Goal: Information Seeking & Learning: Learn about a topic

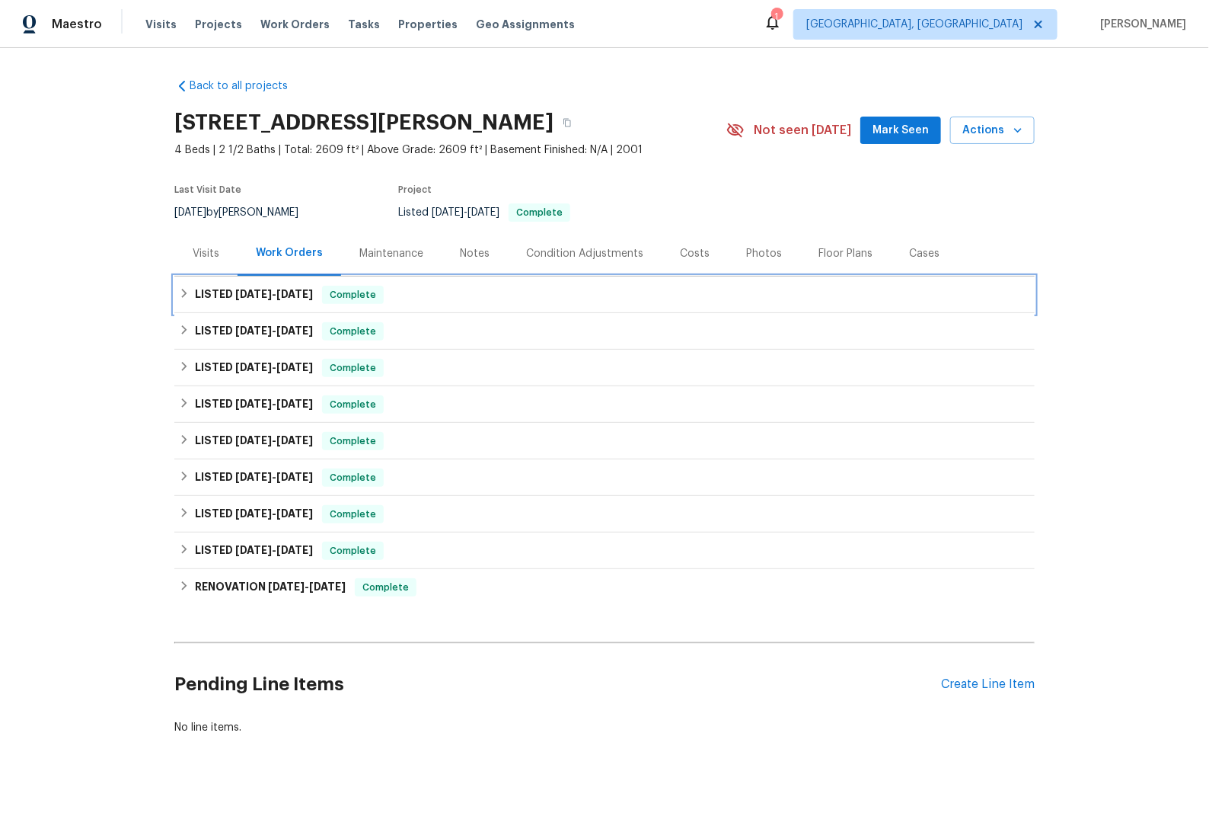
click at [197, 299] on h6 "LISTED [DATE] - [DATE]" at bounding box center [254, 295] width 118 height 18
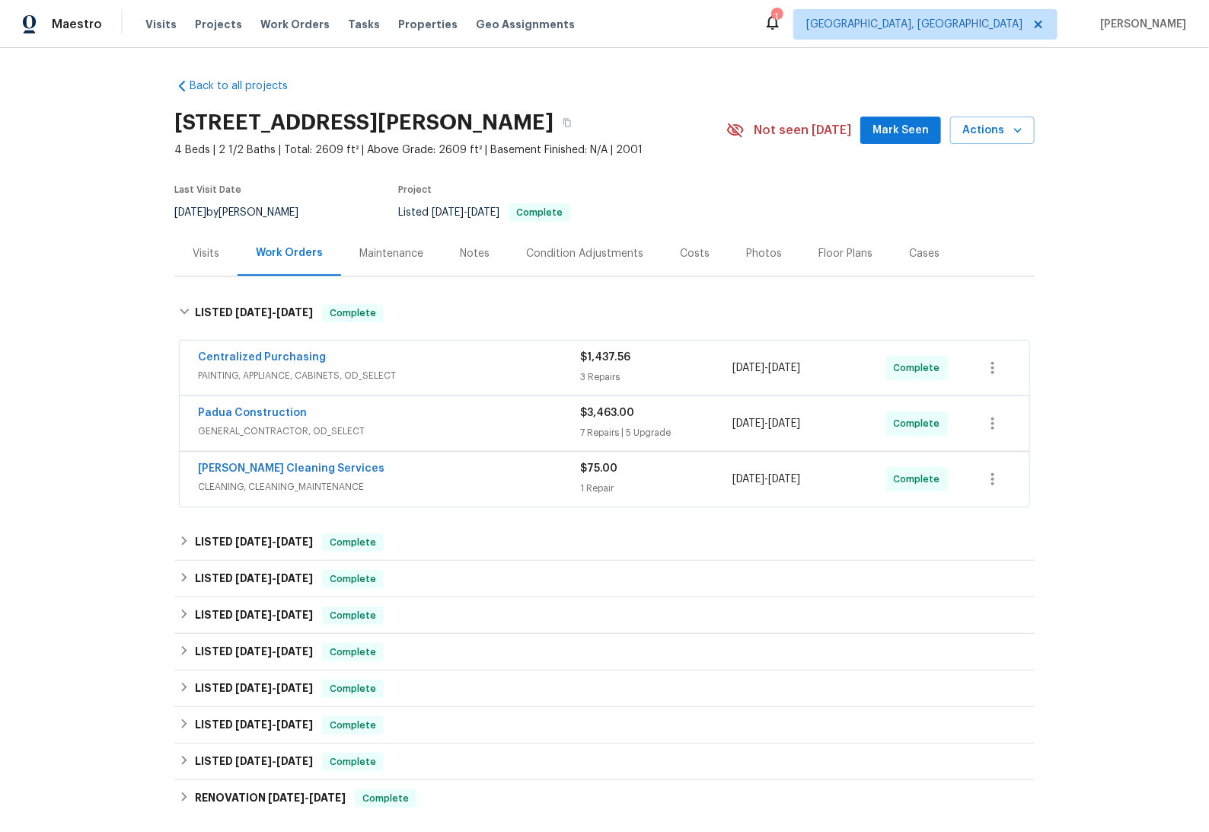
click at [746, 253] on div "Photos" at bounding box center [764, 253] width 36 height 15
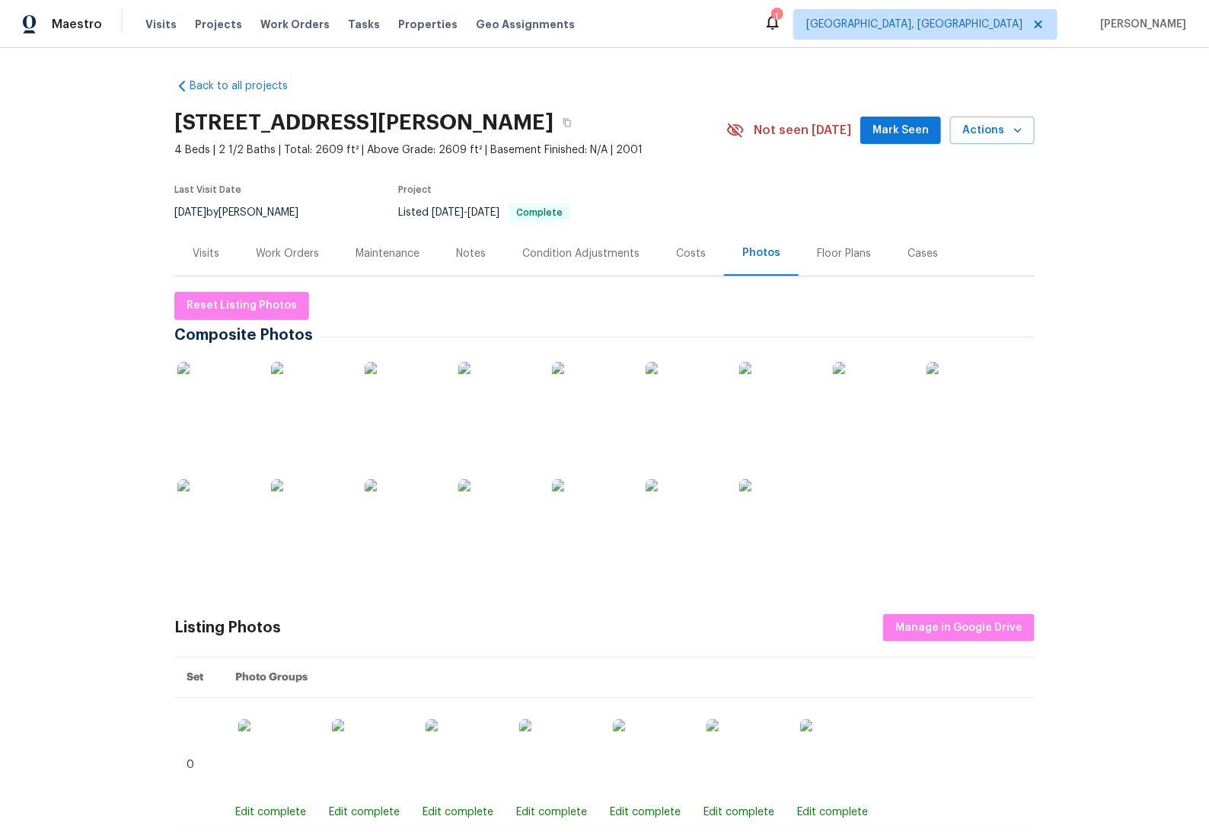
click at [566, 530] on img at bounding box center [590, 517] width 76 height 76
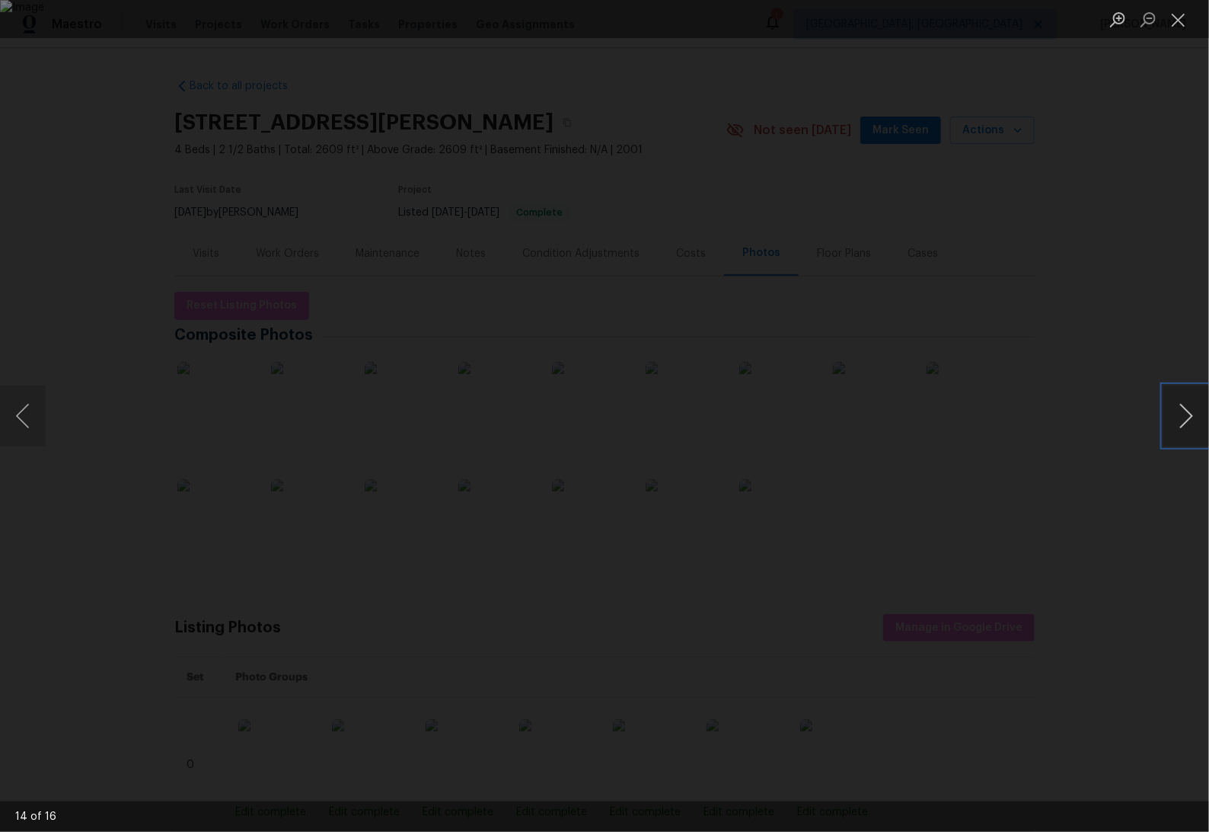
click at [960, 417] on button "Next image" at bounding box center [1187, 415] width 46 height 61
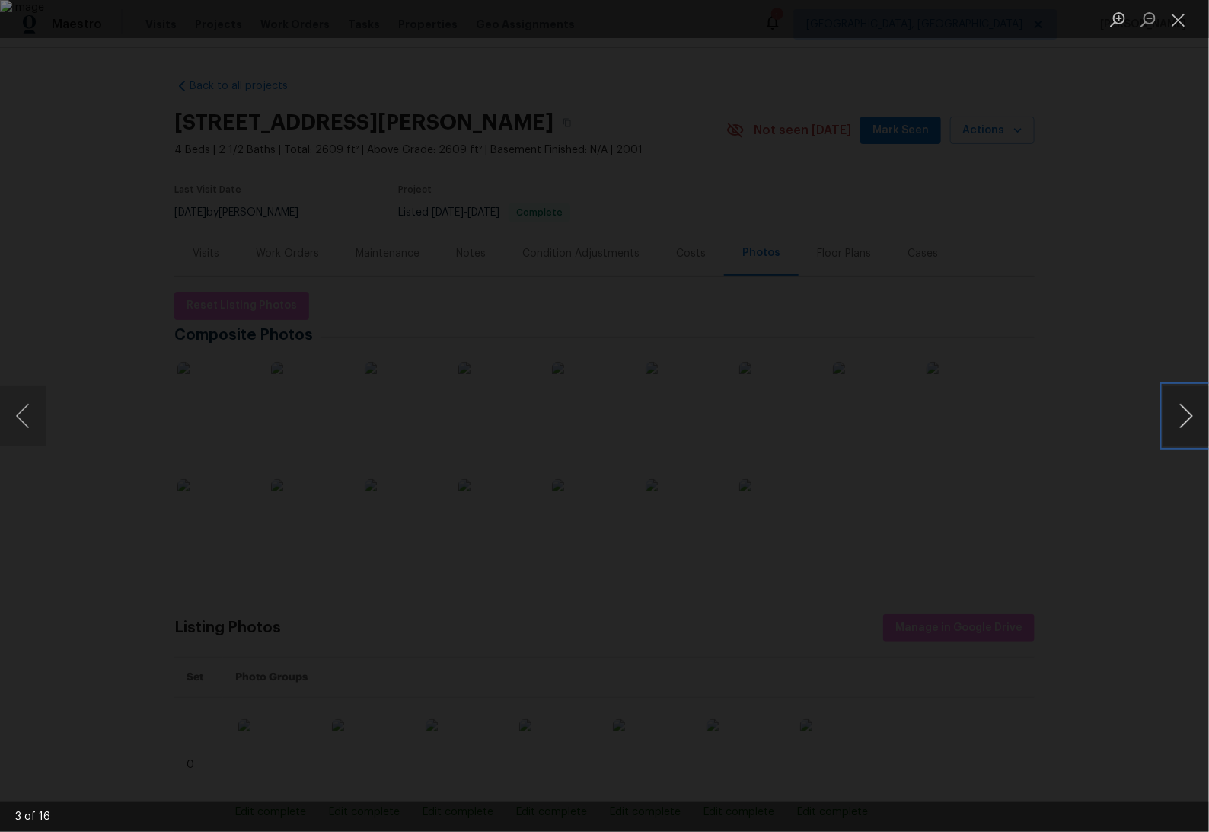
click at [960, 417] on button "Next image" at bounding box center [1187, 415] width 46 height 61
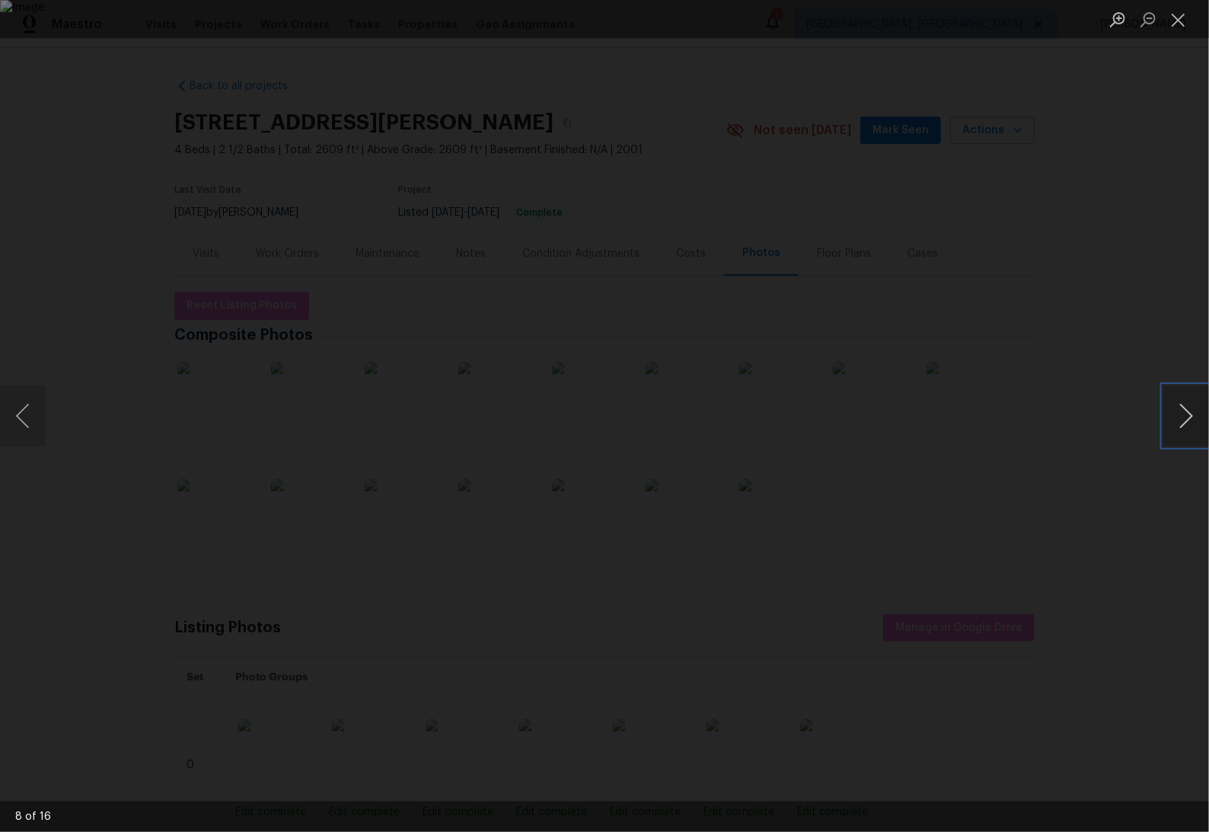
click at [960, 417] on button "Next image" at bounding box center [1187, 415] width 46 height 61
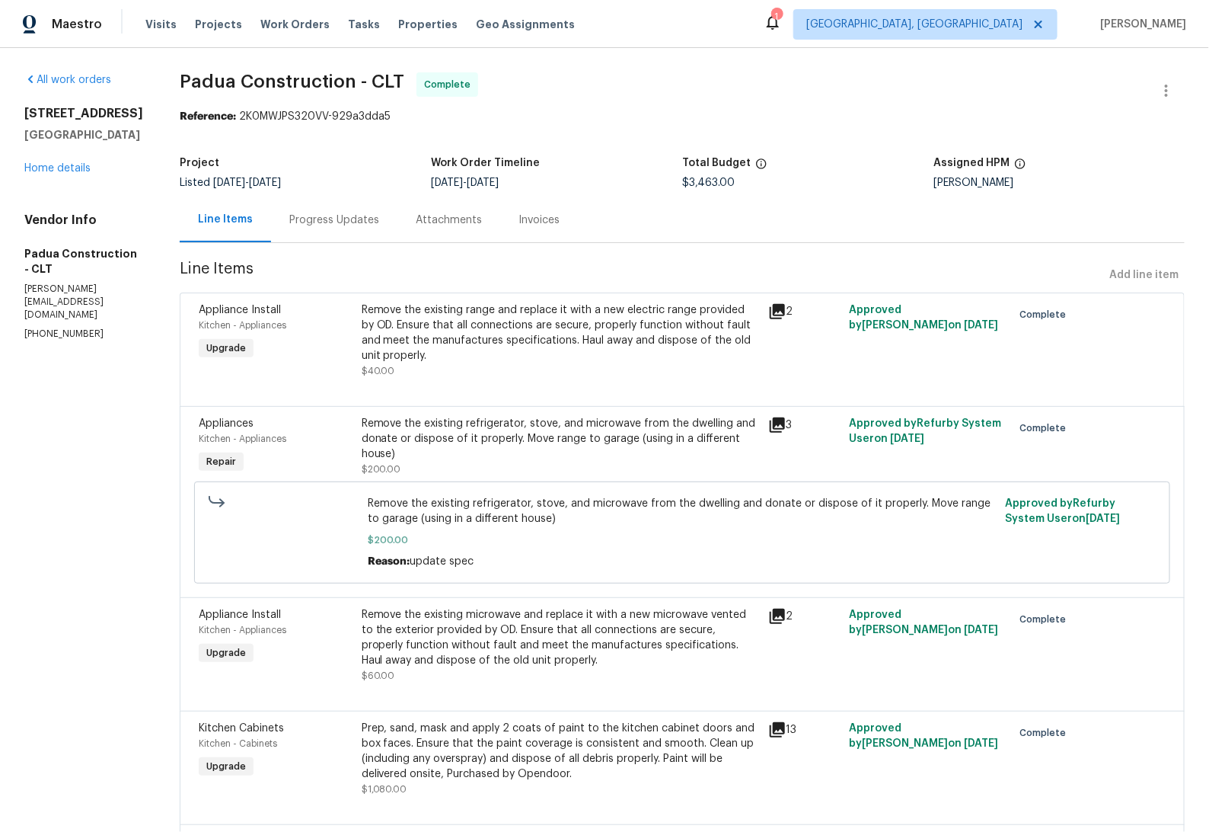
click at [768, 311] on icon at bounding box center [777, 311] width 18 height 18
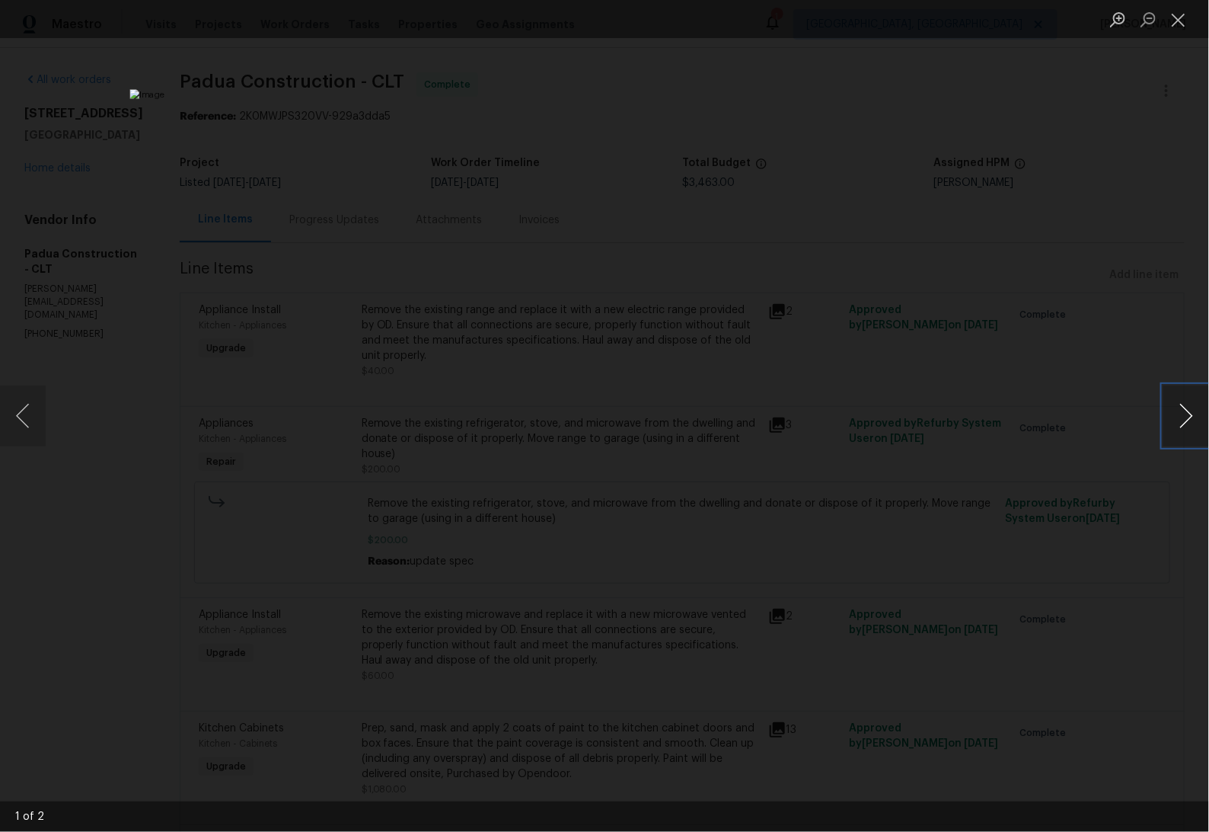
click at [1190, 418] on button "Next image" at bounding box center [1187, 415] width 46 height 61
click at [1188, 419] on button "Next image" at bounding box center [1187, 415] width 46 height 61
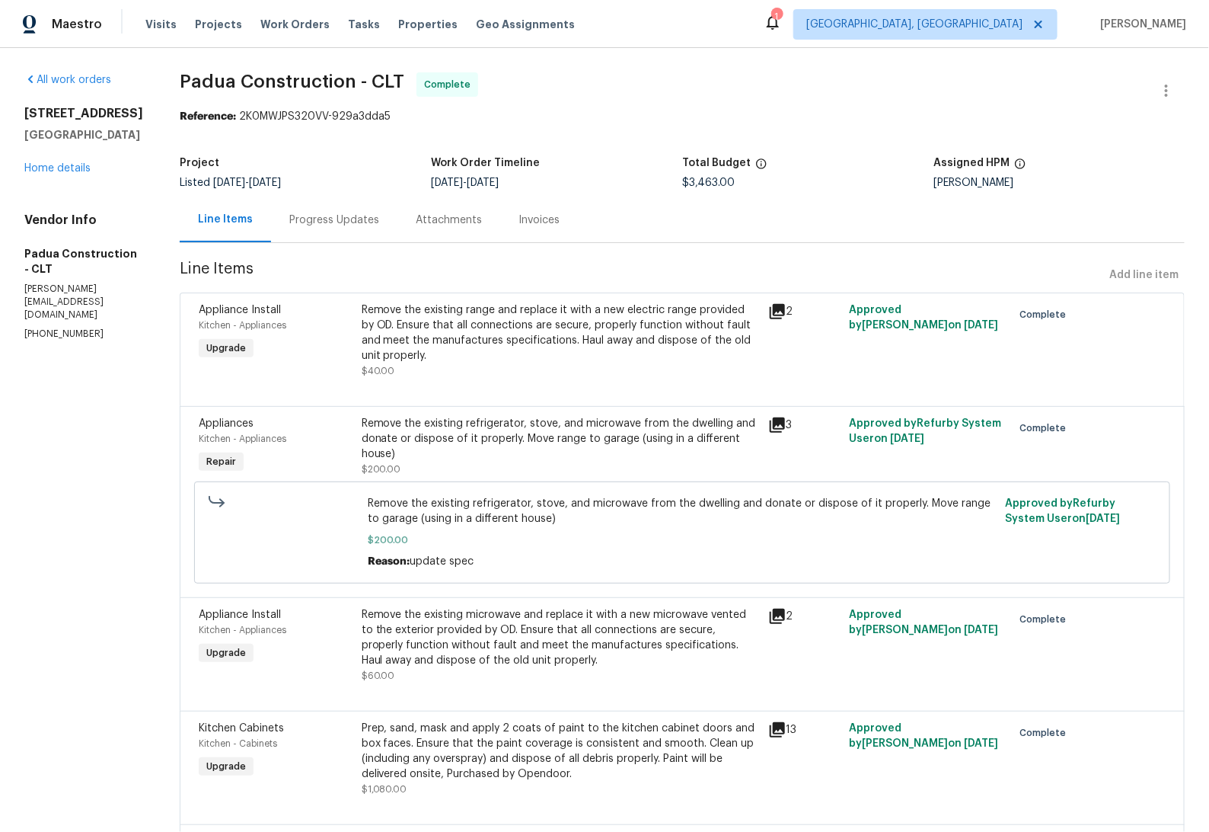
click at [768, 426] on icon at bounding box center [777, 425] width 18 height 18
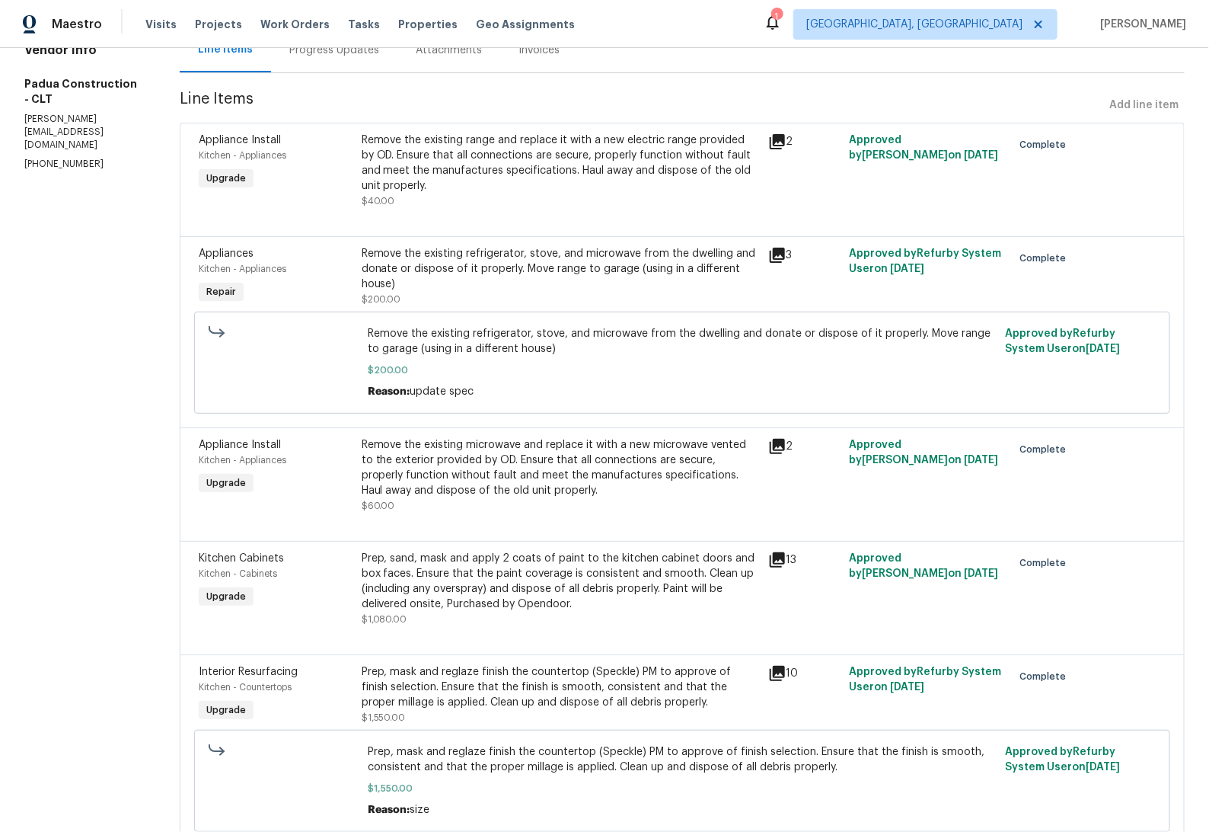
scroll to position [171, 0]
click at [764, 555] on div "13" at bounding box center [804, 587] width 81 height 85
click at [770, 554] on icon at bounding box center [777, 558] width 15 height 15
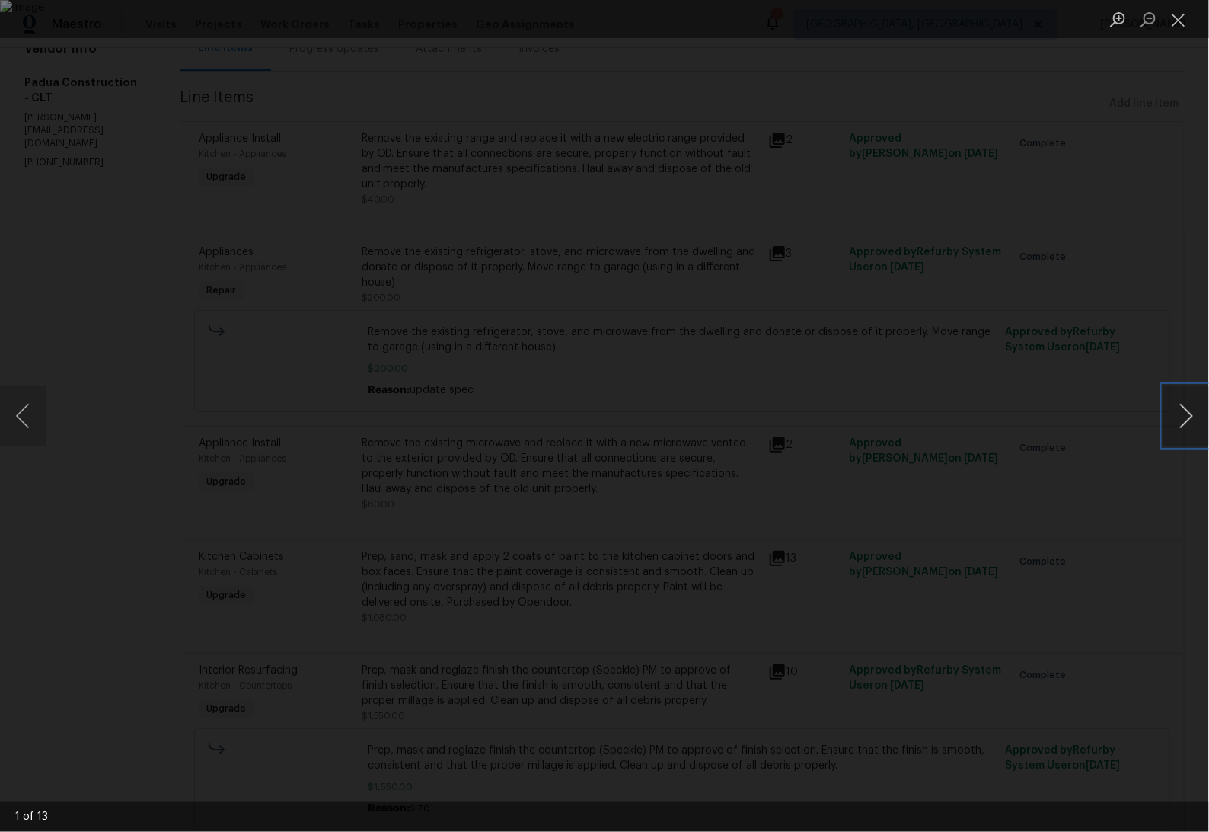
click at [1171, 412] on button "Next image" at bounding box center [1187, 415] width 46 height 61
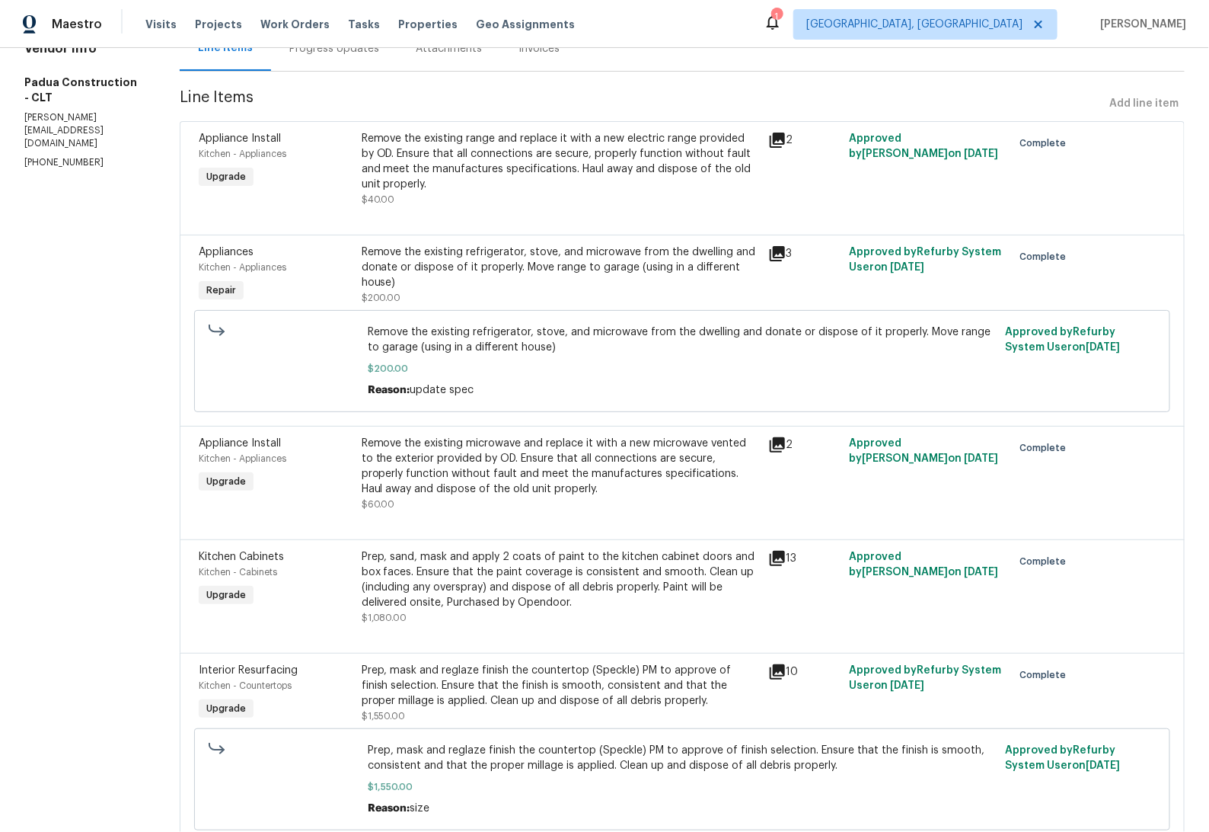
click at [764, 254] on div "3" at bounding box center [804, 275] width 81 height 70
click at [768, 251] on icon at bounding box center [777, 253] width 18 height 18
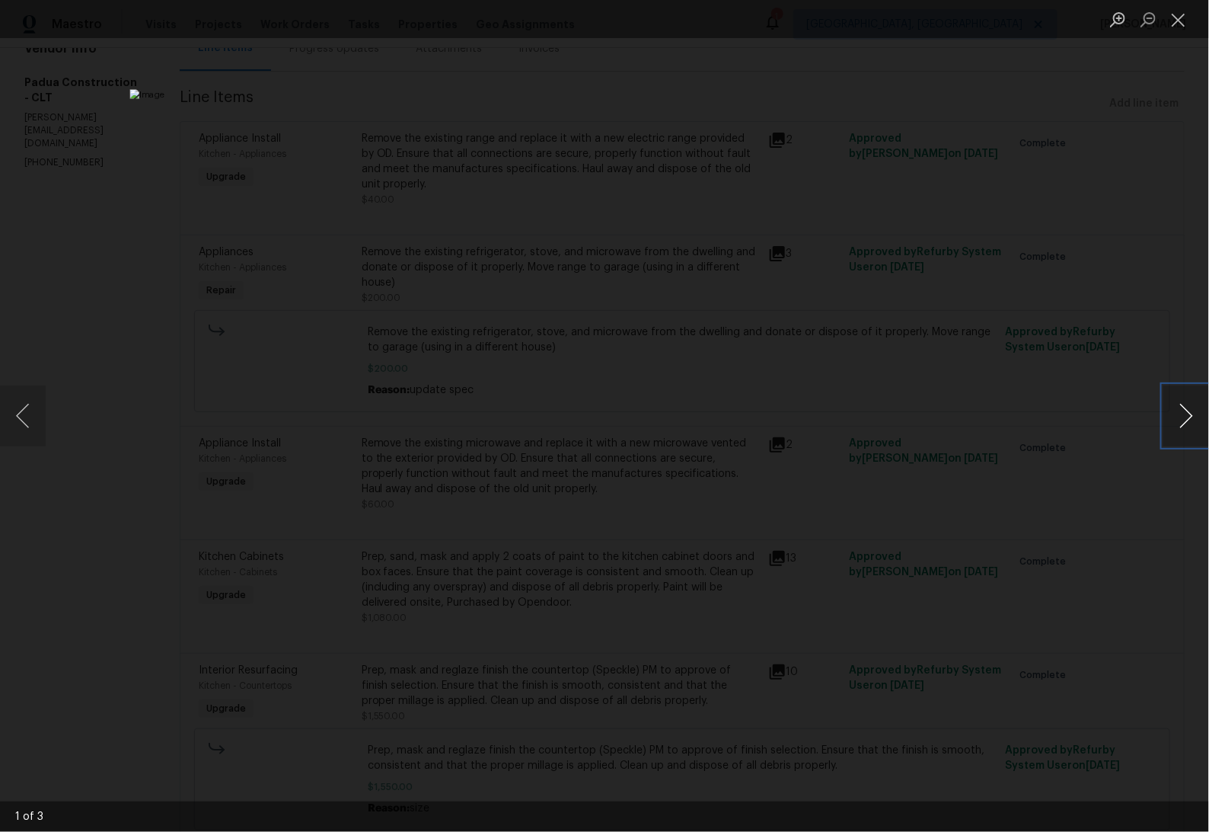
click at [1186, 415] on button "Next image" at bounding box center [1187, 415] width 46 height 61
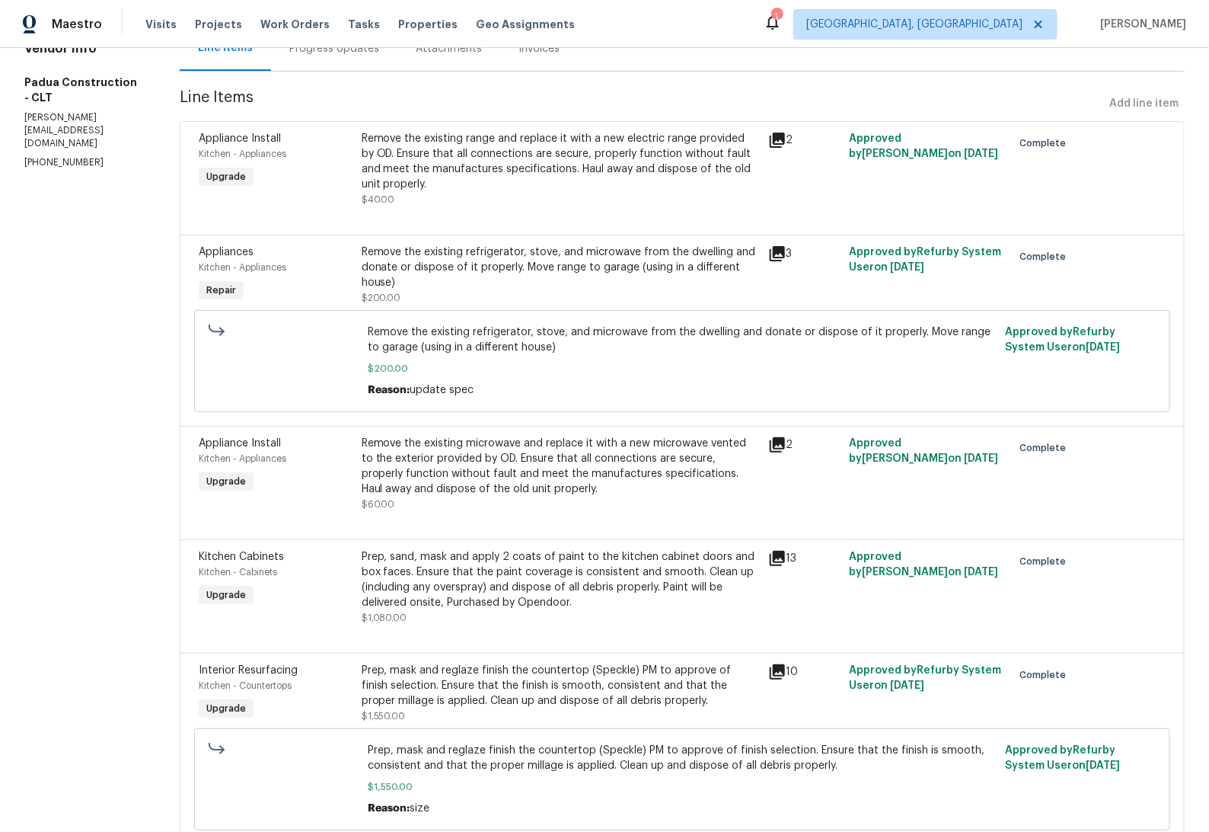
click at [775, 561] on div "13" at bounding box center [804, 558] width 72 height 18
click at [768, 561] on div "13" at bounding box center [804, 558] width 72 height 18
click at [768, 561] on icon at bounding box center [777, 558] width 18 height 18
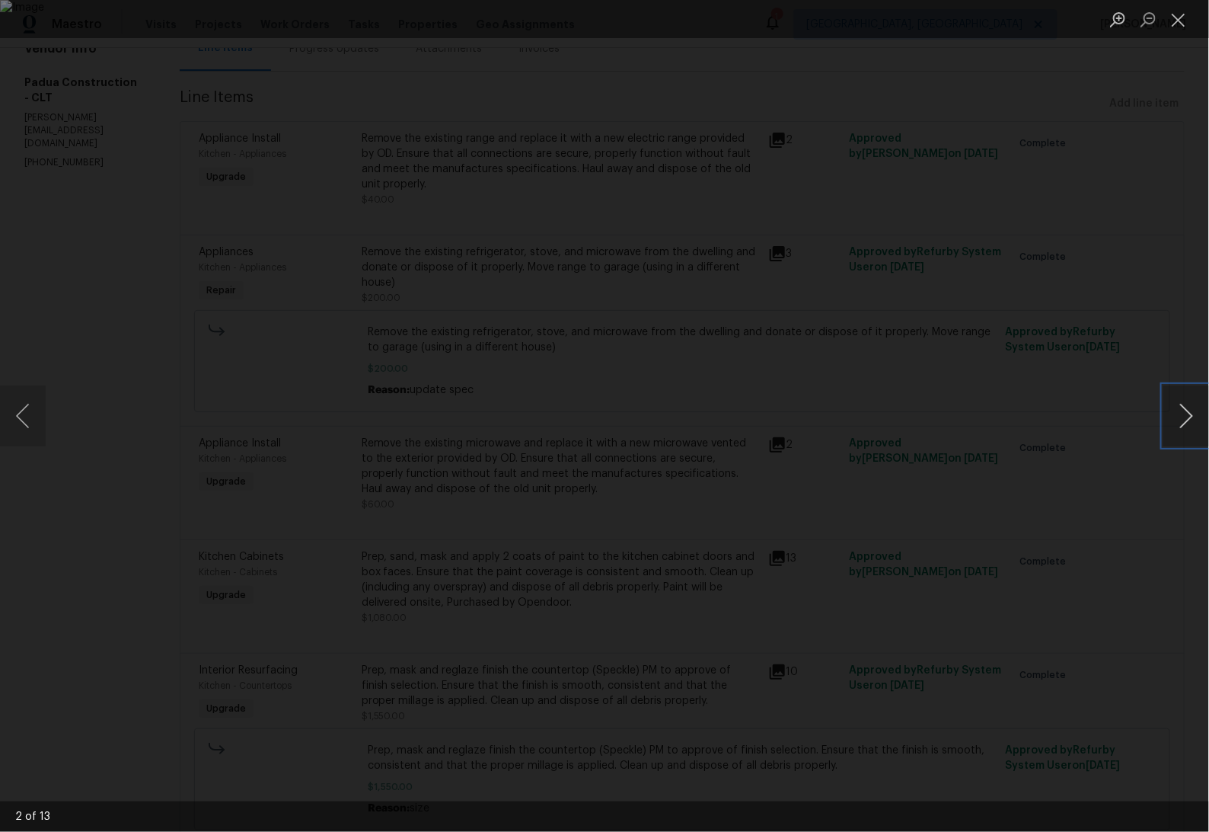
click at [1171, 431] on button "Next image" at bounding box center [1187, 415] width 46 height 61
drag, startPoint x: 51, startPoint y: 427, endPoint x: 42, endPoint y: 427, distance: 9.2
click at [42, 427] on div "5 of 13" at bounding box center [604, 416] width 1209 height 832
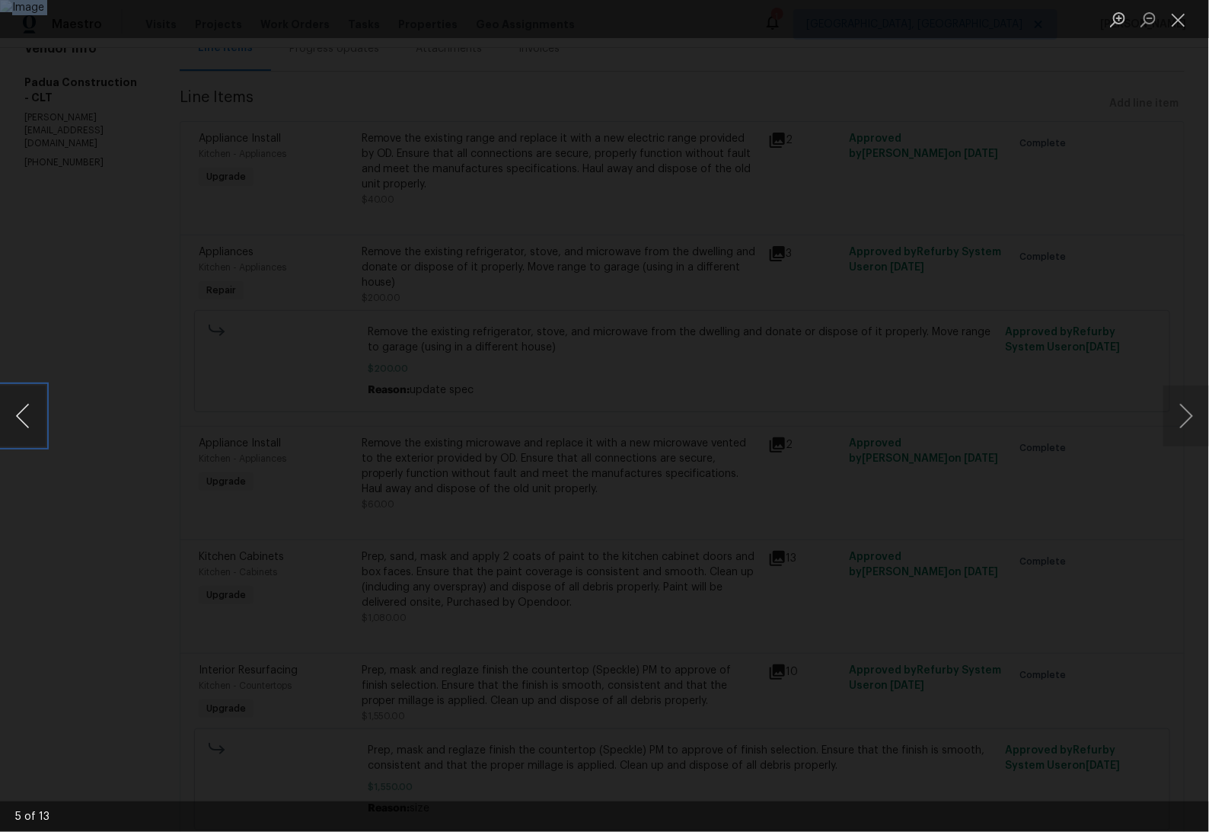
click at [42, 427] on button "Previous image" at bounding box center [23, 415] width 46 height 61
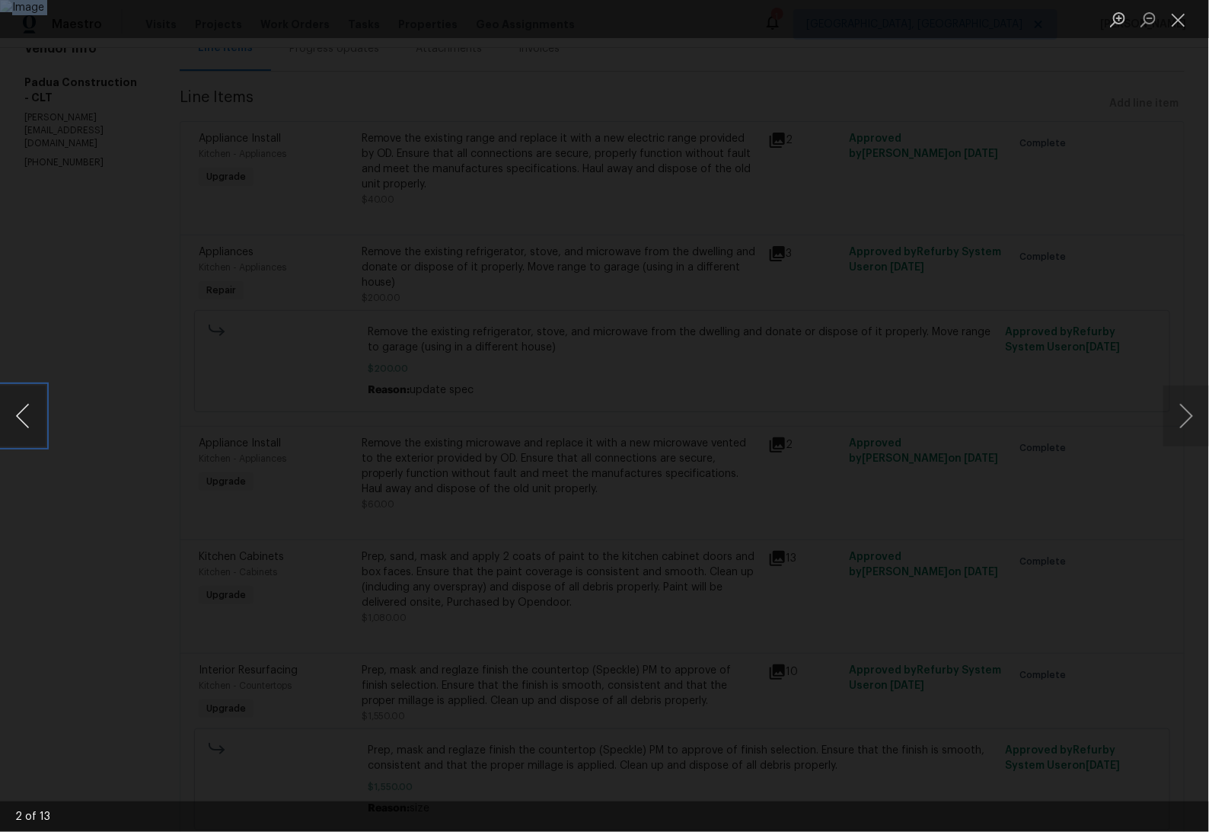
click at [42, 428] on button "Previous image" at bounding box center [23, 415] width 46 height 61
click at [41, 428] on button "Previous image" at bounding box center [23, 415] width 46 height 61
click at [420, 472] on img "Lightbox" at bounding box center [604, 415] width 950 height 653
drag, startPoint x: 267, startPoint y: 489, endPoint x: 256, endPoint y: 489, distance: 10.7
click at [256, 489] on div "Lightbox" at bounding box center [604, 416] width 1209 height 832
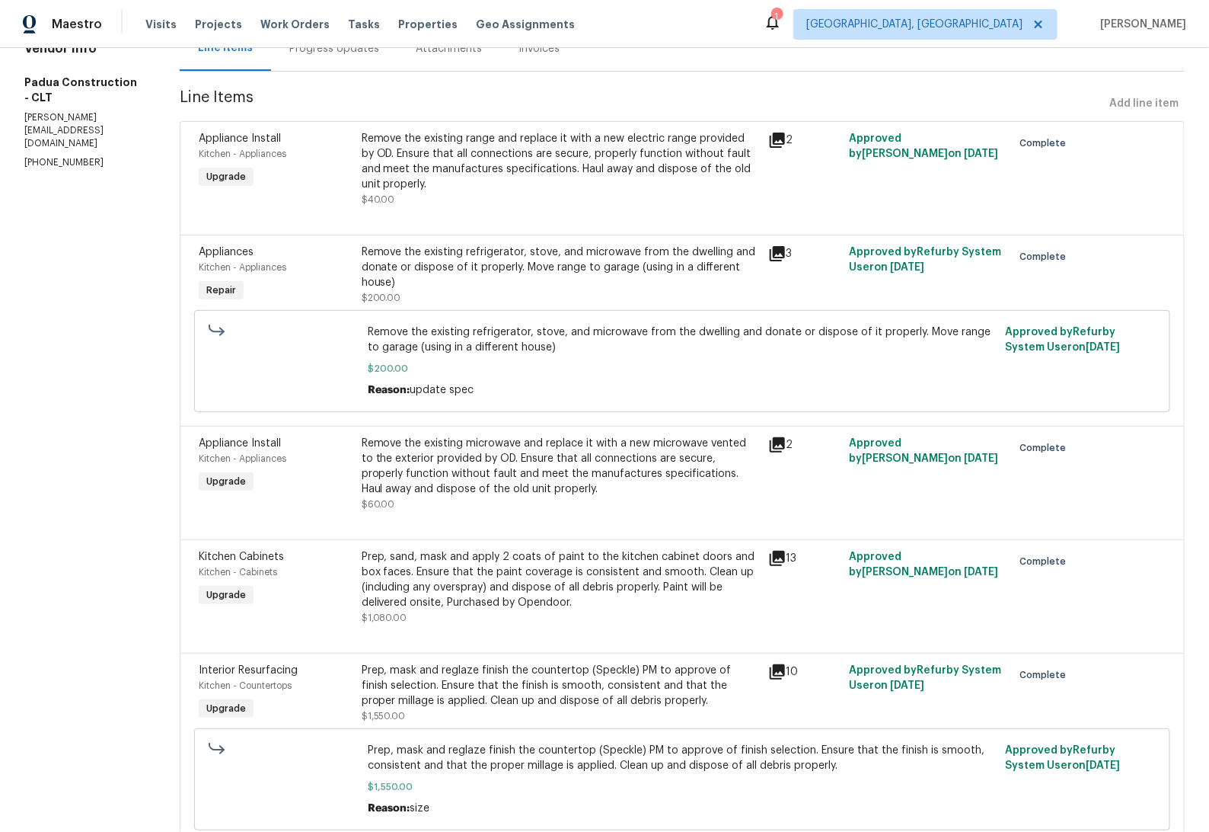
click at [768, 560] on icon at bounding box center [777, 558] width 18 height 18
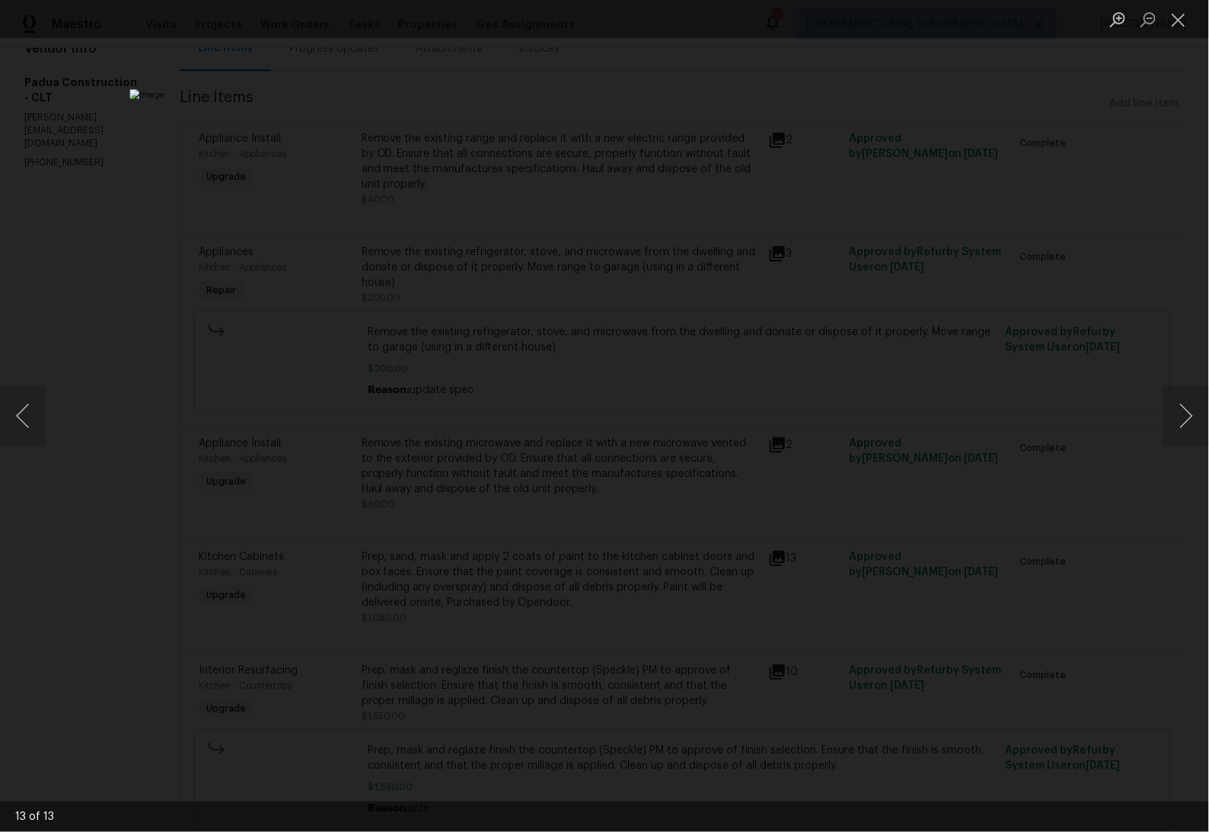
click at [187, 399] on div "Lightbox" at bounding box center [604, 416] width 1209 height 832
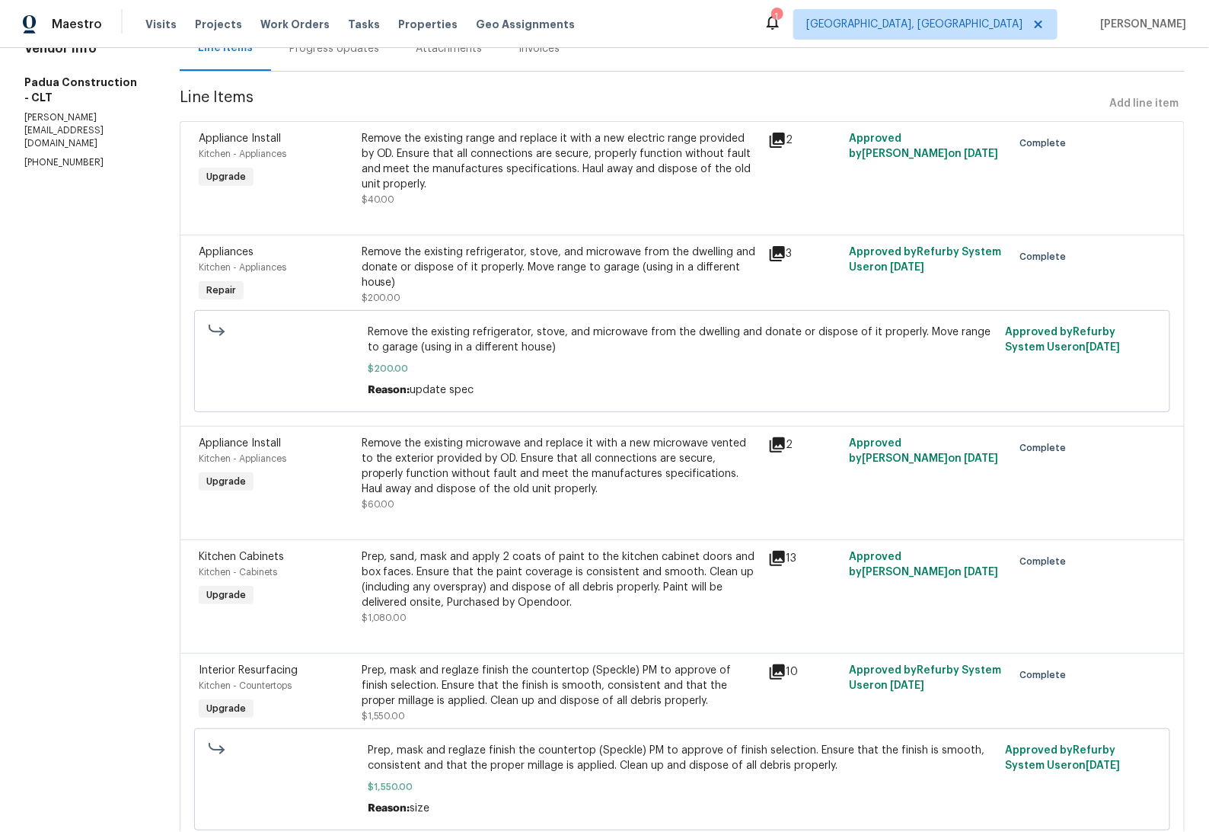
click at [764, 433] on div "2" at bounding box center [804, 473] width 81 height 85
click at [768, 436] on icon at bounding box center [777, 445] width 18 height 18
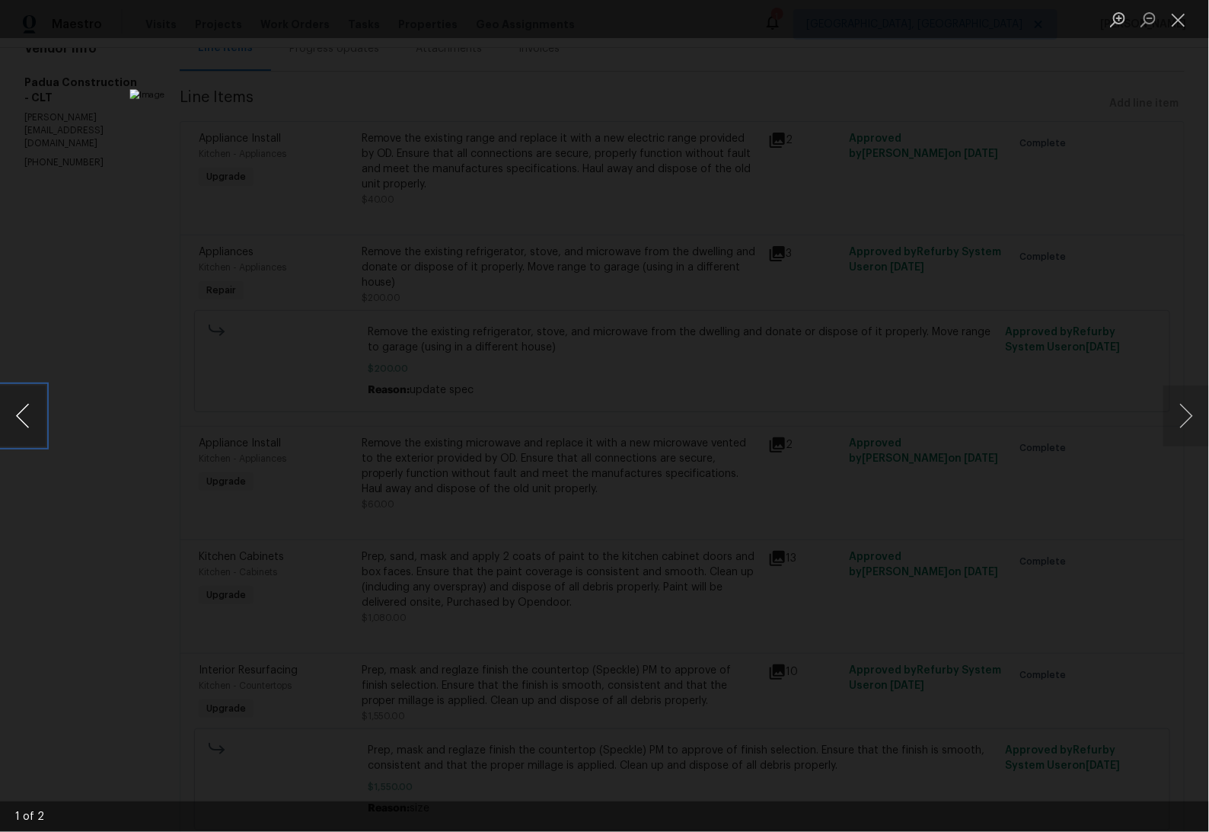
click at [18, 420] on button "Previous image" at bounding box center [23, 415] width 46 height 61
click at [1180, 427] on button "Next image" at bounding box center [1187, 415] width 46 height 61
click at [89, 366] on div "Lightbox" at bounding box center [604, 416] width 1209 height 832
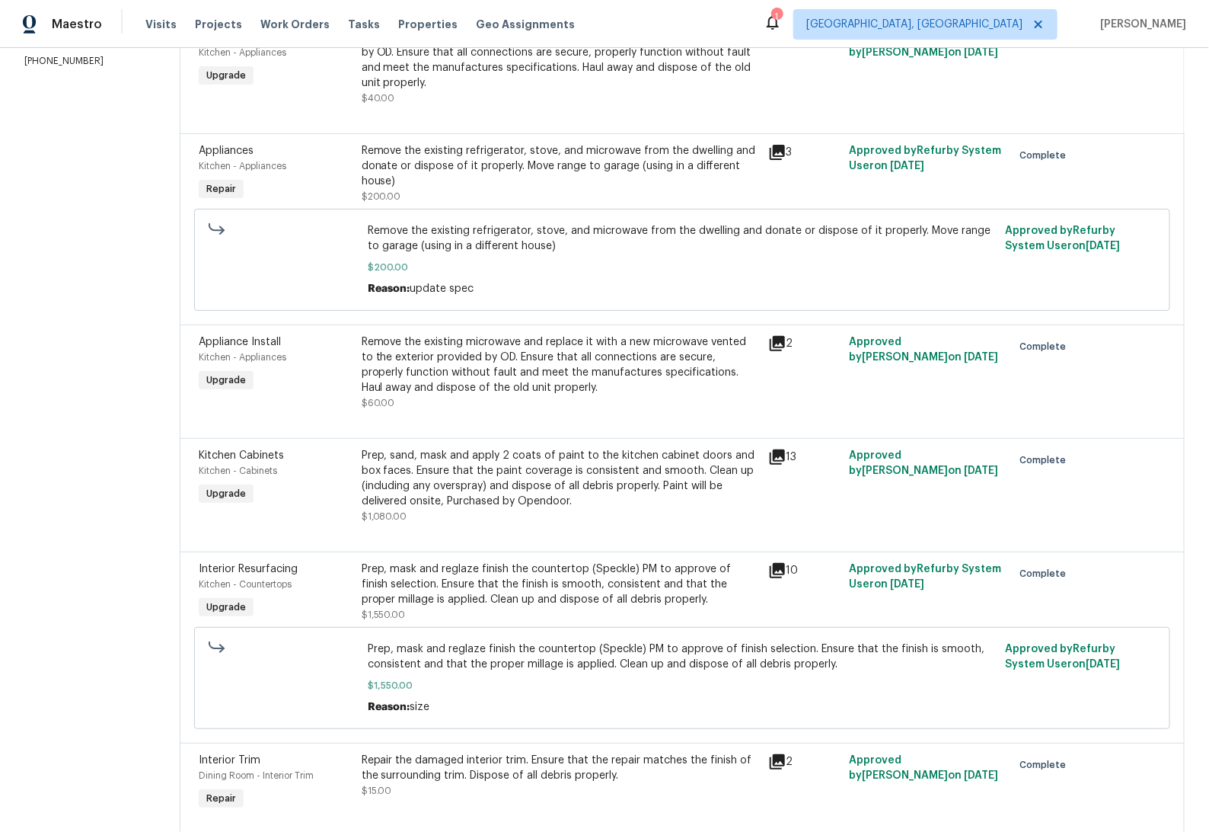
scroll to position [277, 0]
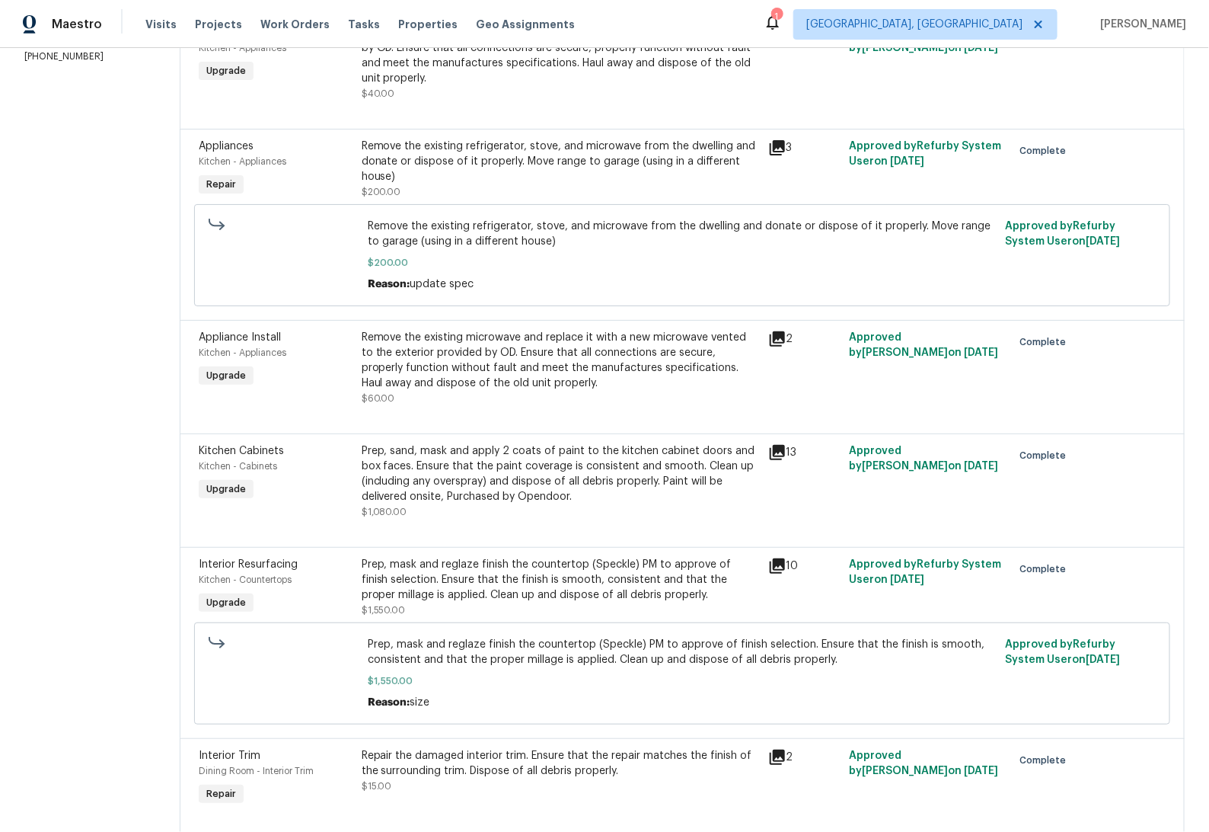
click at [768, 564] on div "10" at bounding box center [804, 566] width 72 height 18
click at [764, 572] on div "10" at bounding box center [804, 587] width 81 height 70
click at [768, 569] on div "10" at bounding box center [804, 566] width 72 height 18
click at [768, 570] on icon at bounding box center [777, 566] width 18 height 18
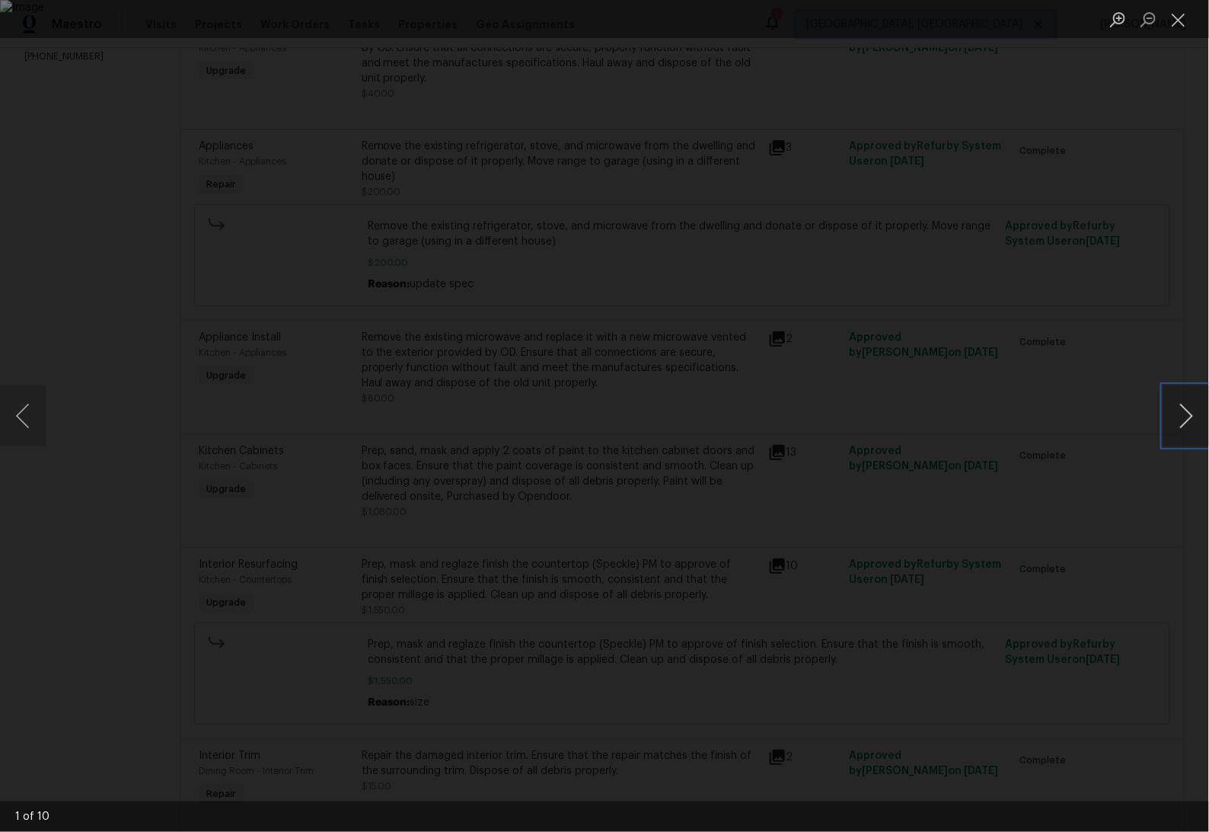
click at [1192, 423] on button "Next image" at bounding box center [1187, 415] width 46 height 61
click at [1192, 424] on button "Next image" at bounding box center [1187, 415] width 46 height 61
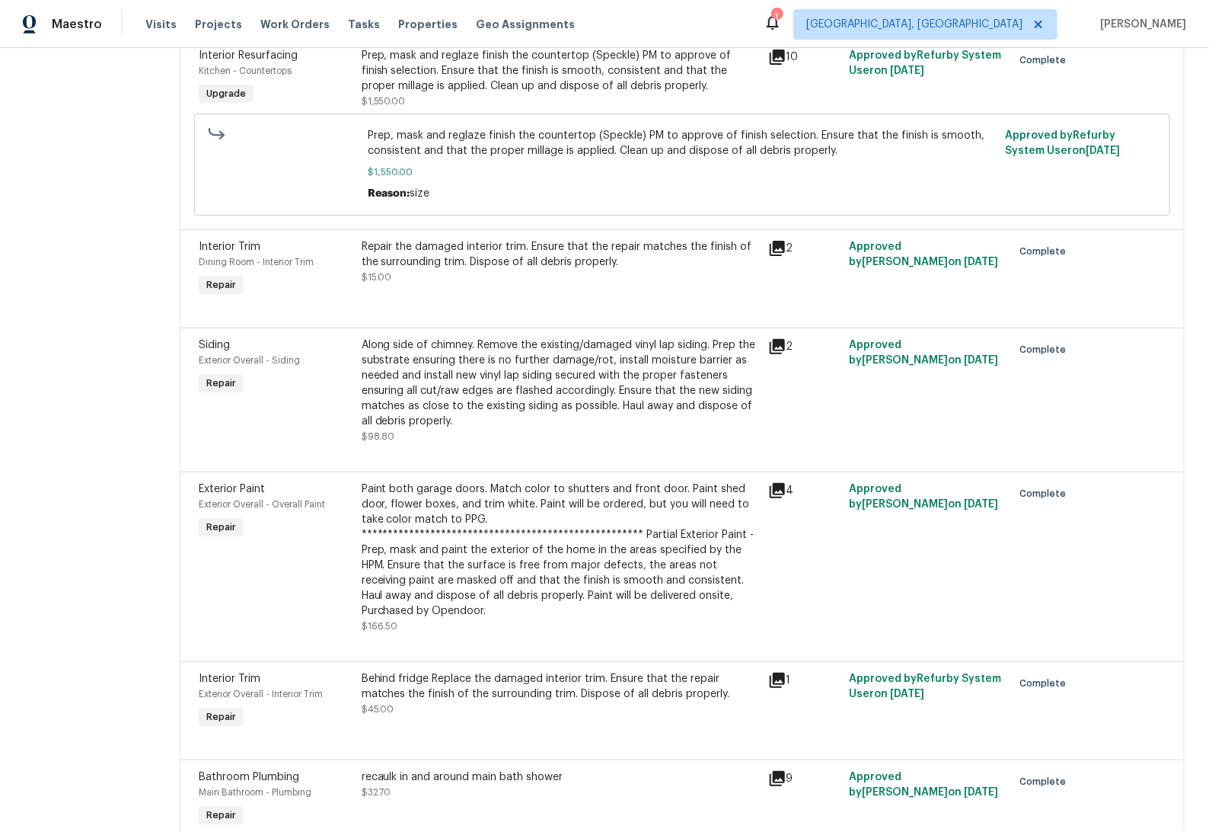
scroll to position [792, 0]
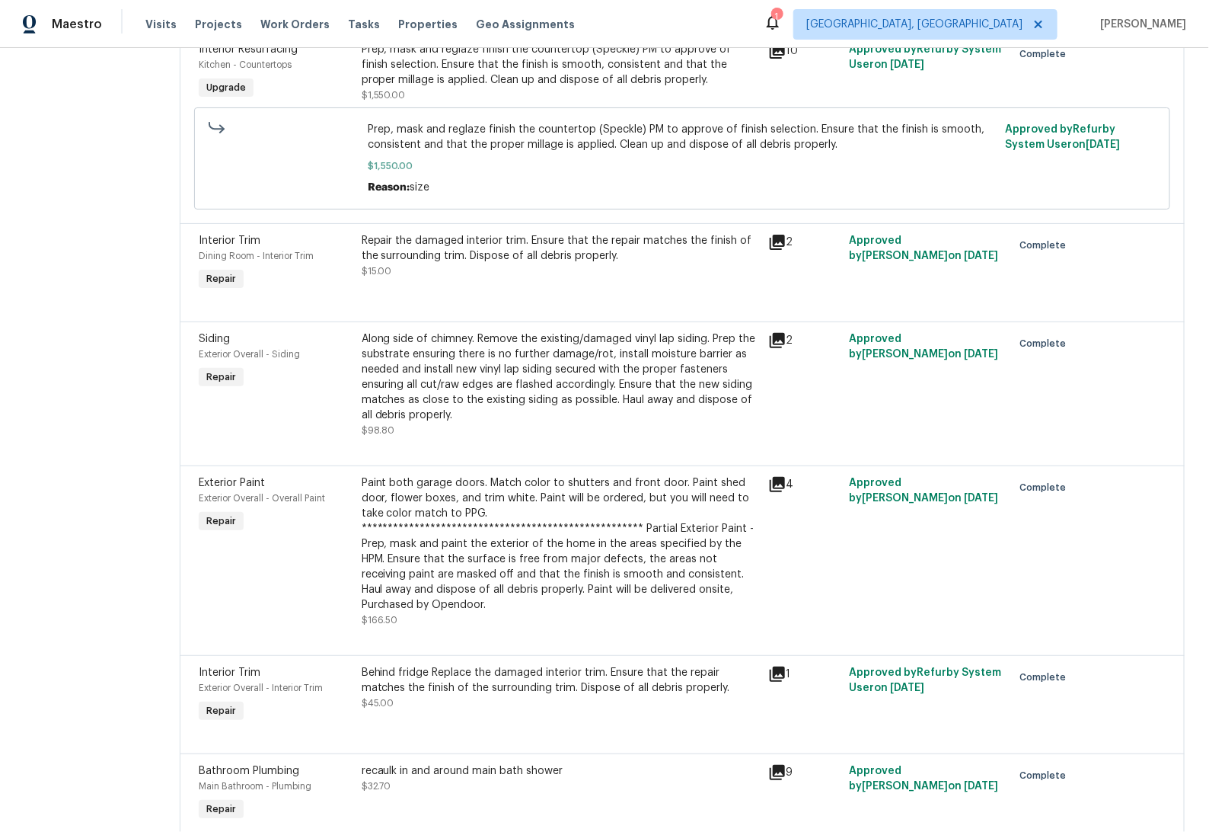
click at [768, 490] on icon at bounding box center [777, 484] width 18 height 18
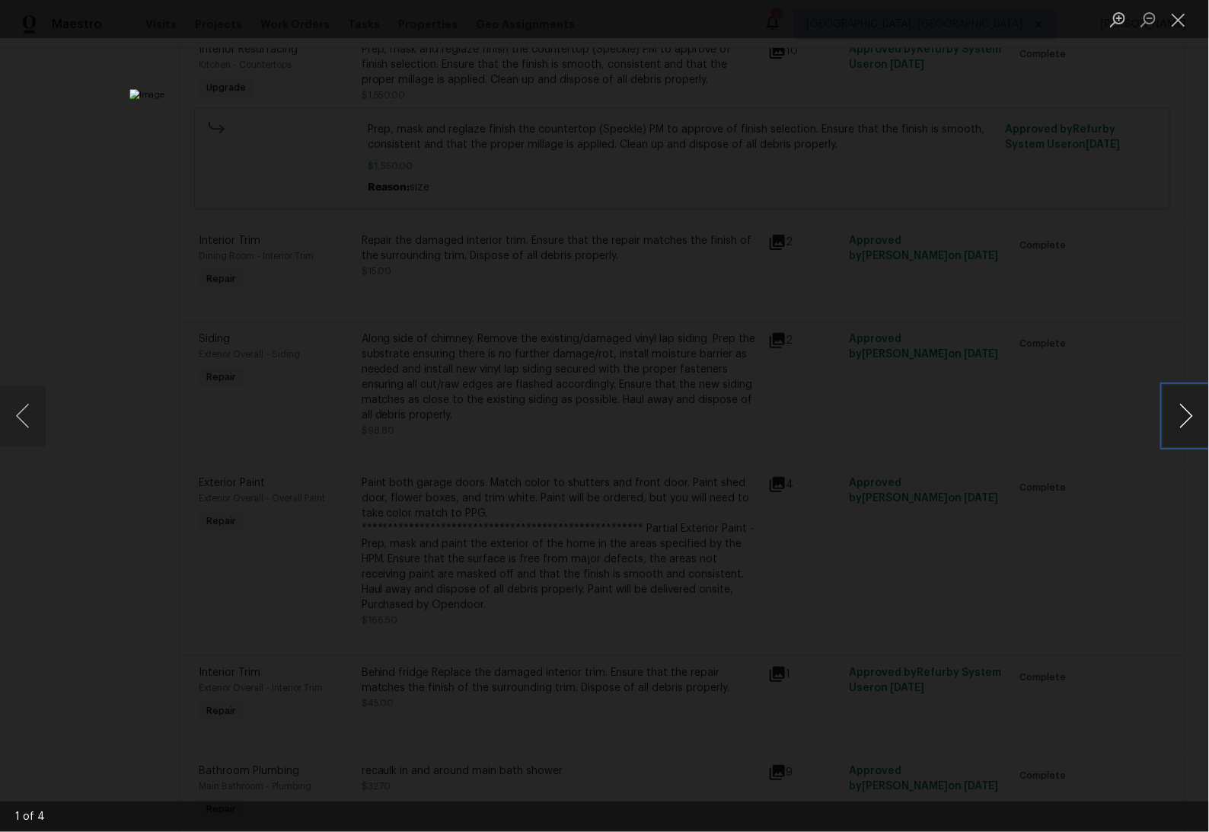
click at [1165, 410] on button "Next image" at bounding box center [1187, 415] width 46 height 61
click at [1164, 411] on button "Next image" at bounding box center [1187, 415] width 46 height 61
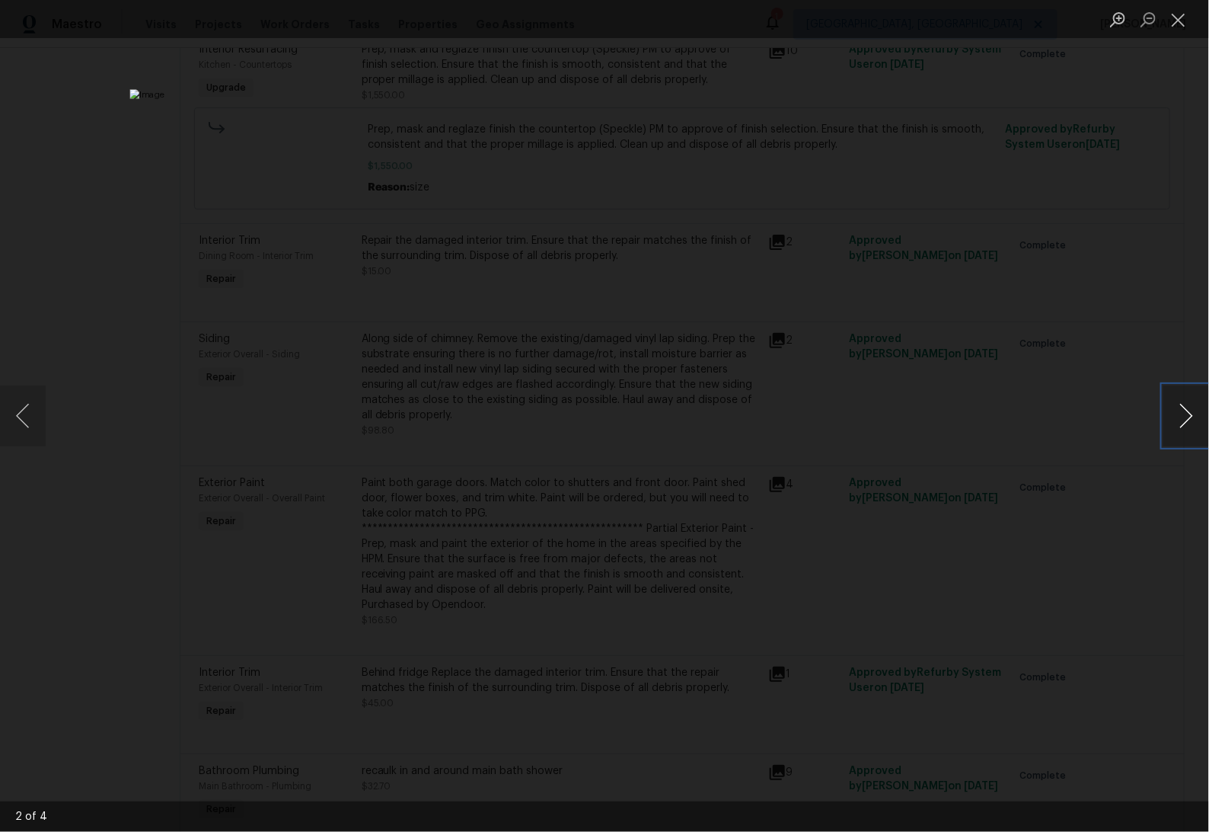
click at [1164, 411] on button "Next image" at bounding box center [1187, 415] width 46 height 61
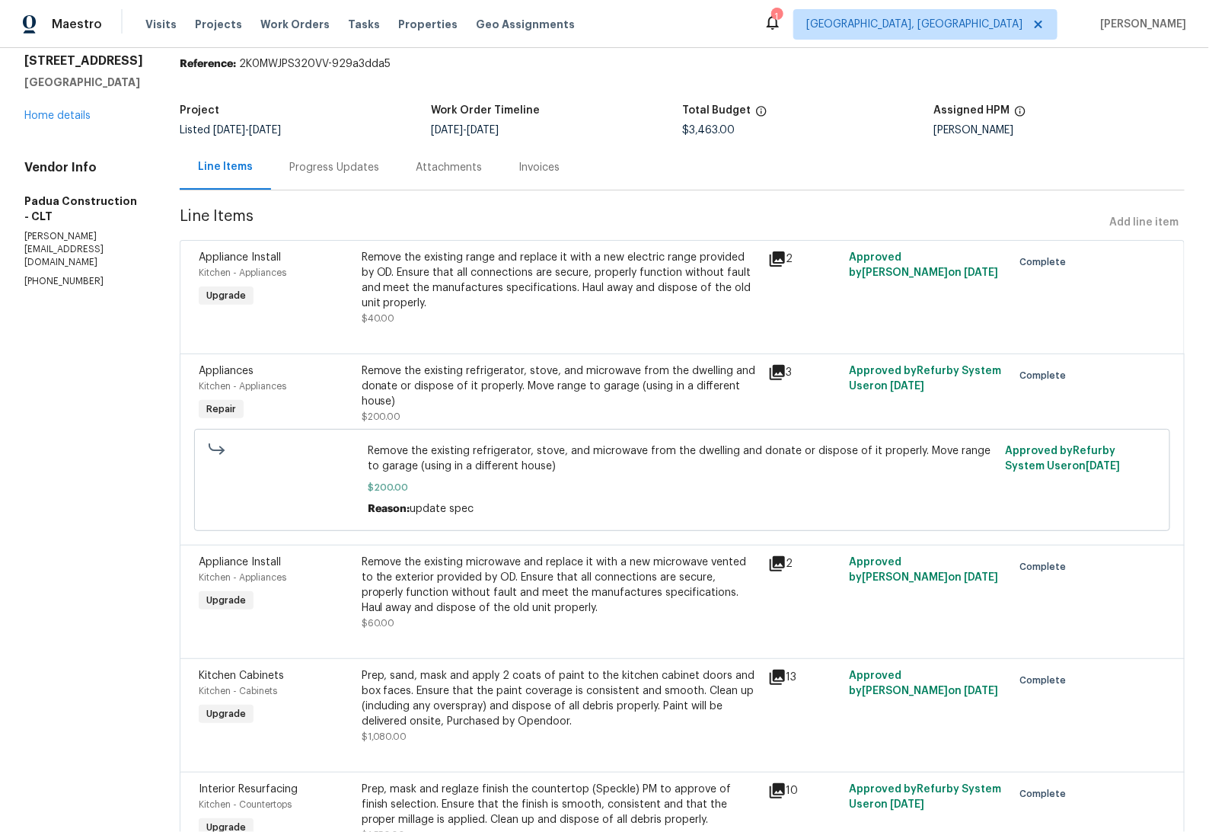
scroll to position [98, 0]
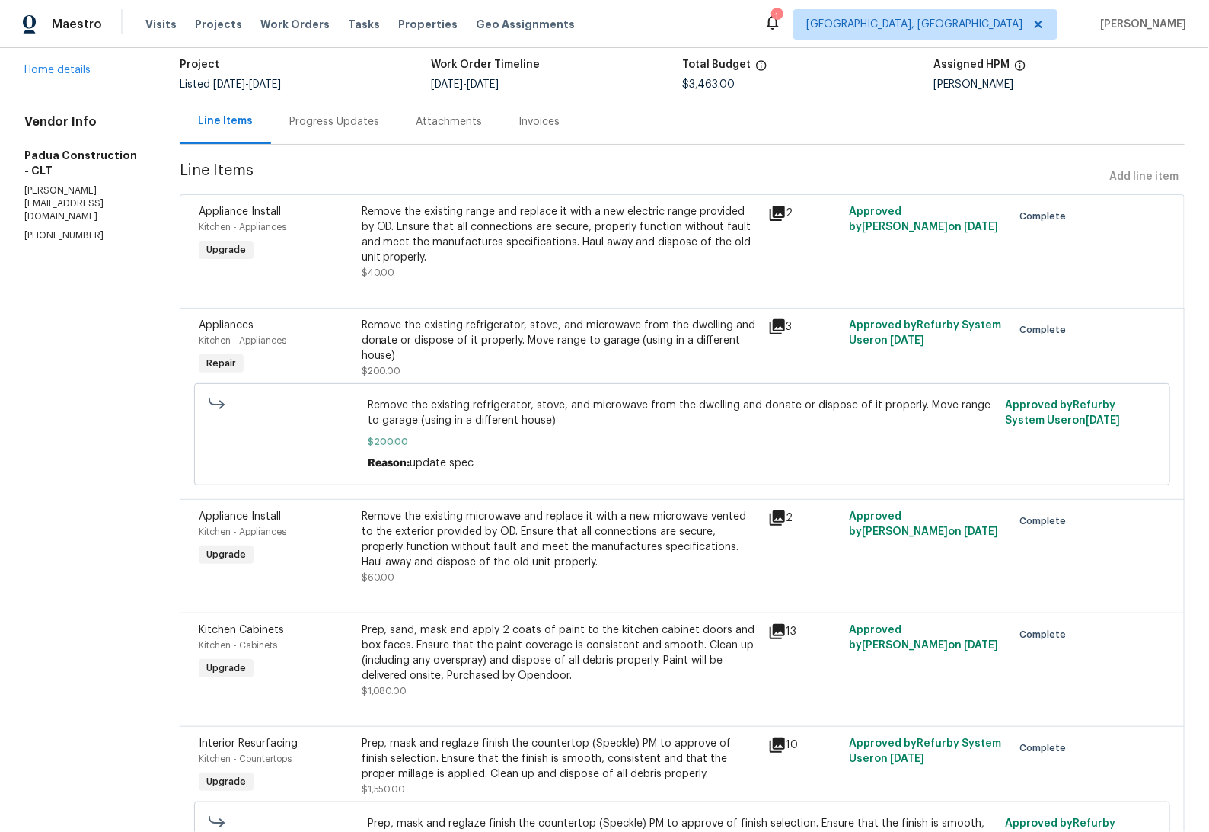
click at [770, 329] on icon at bounding box center [777, 326] width 15 height 15
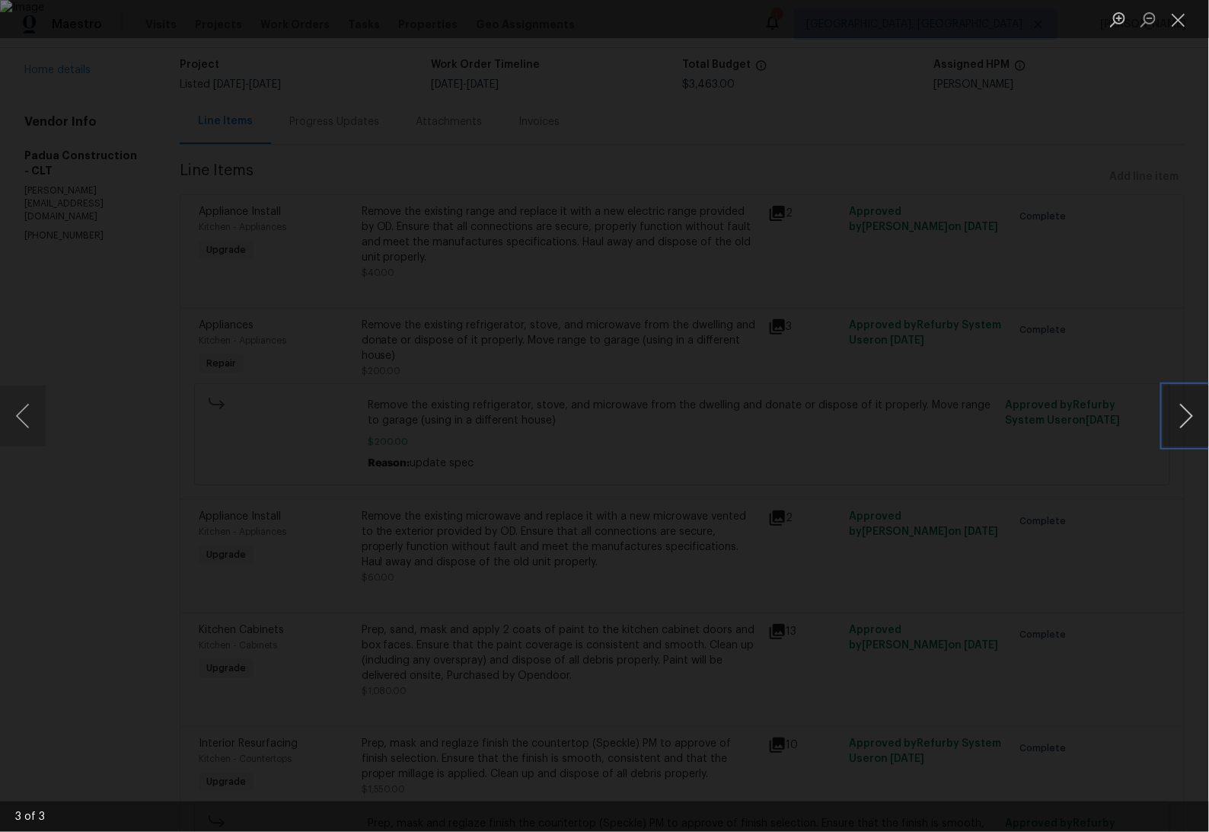
click at [1189, 424] on button "Next image" at bounding box center [1187, 415] width 46 height 61
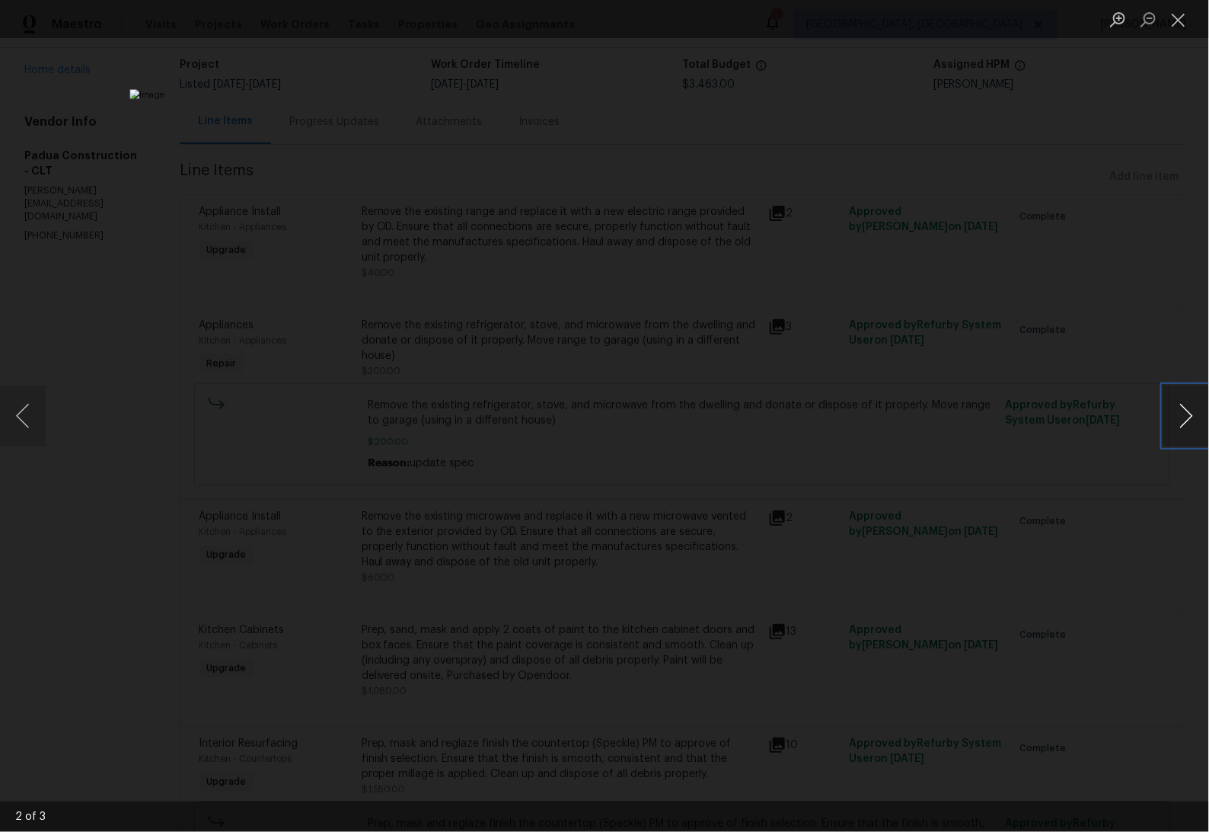
click at [1189, 424] on button "Next image" at bounding box center [1187, 415] width 46 height 61
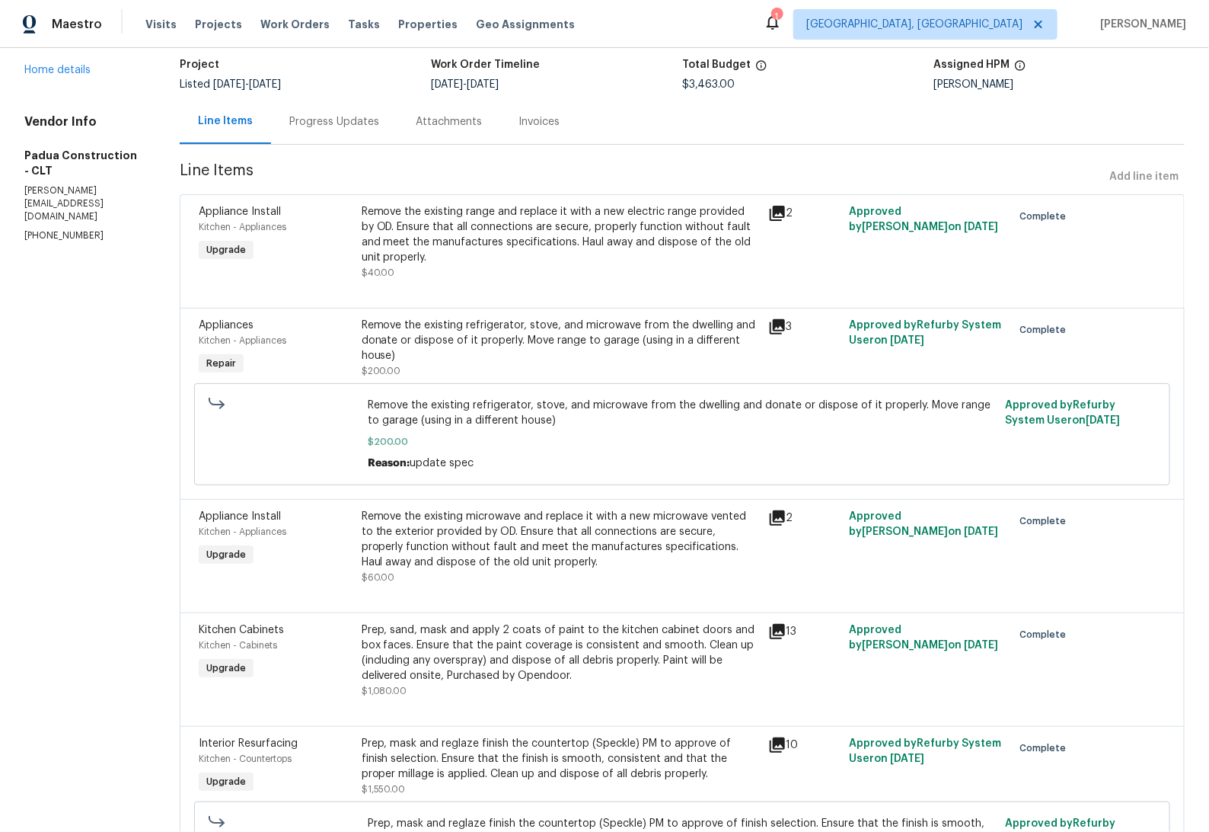
click at [768, 334] on icon at bounding box center [777, 327] width 18 height 18
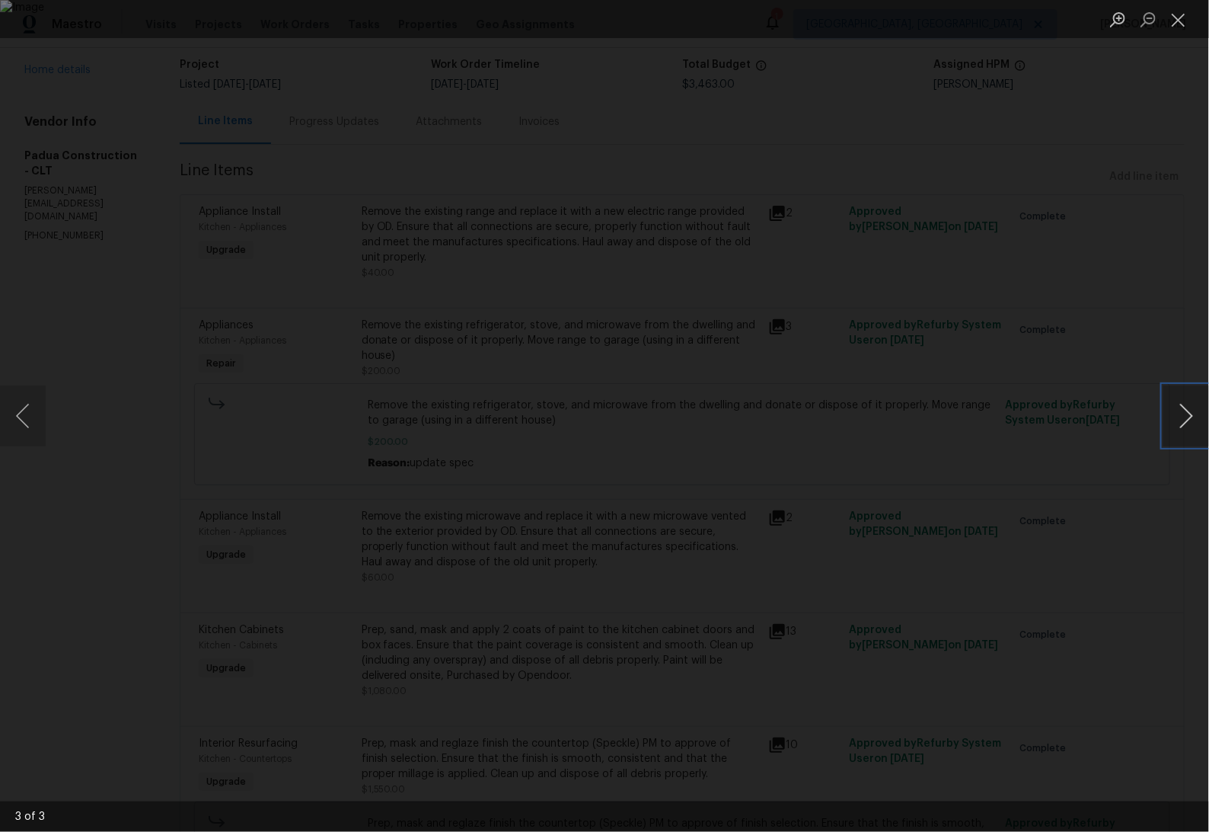
click at [1189, 427] on button "Next image" at bounding box center [1187, 415] width 46 height 61
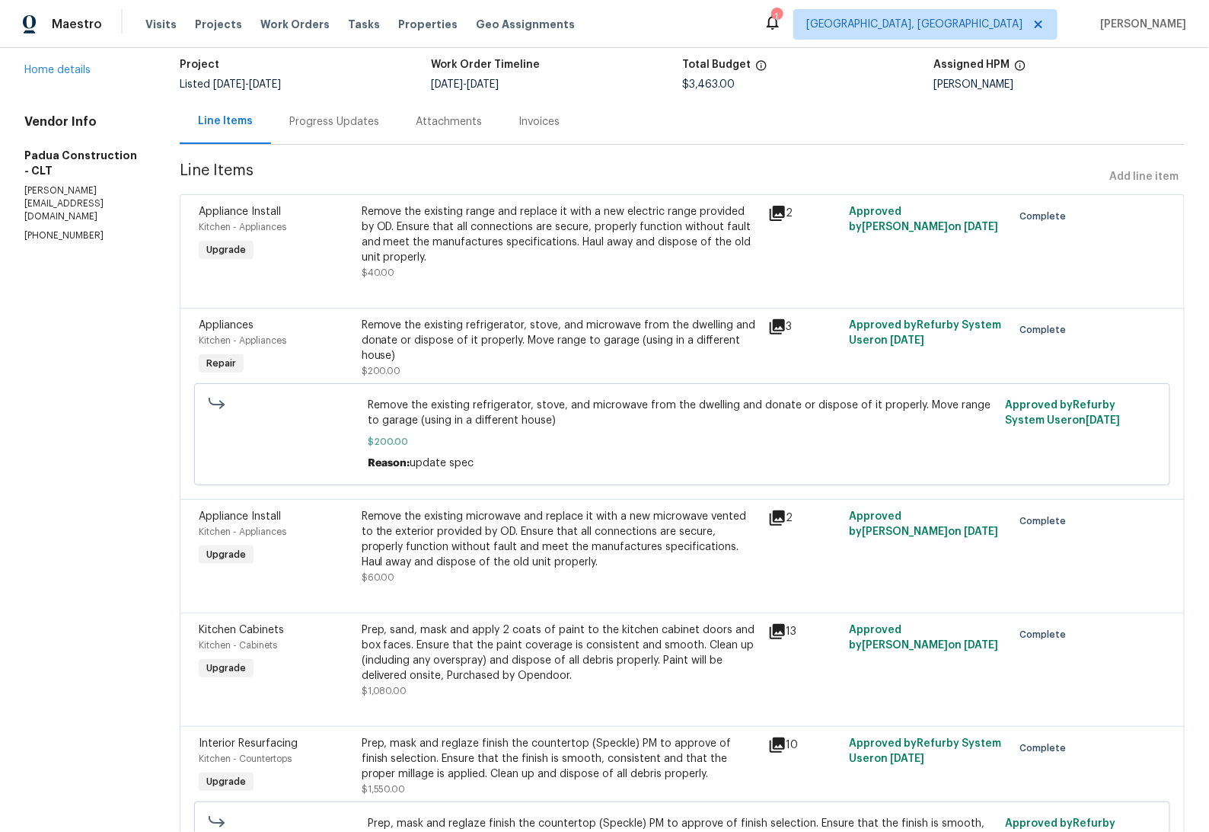
click at [768, 214] on icon at bounding box center [777, 213] width 18 height 18
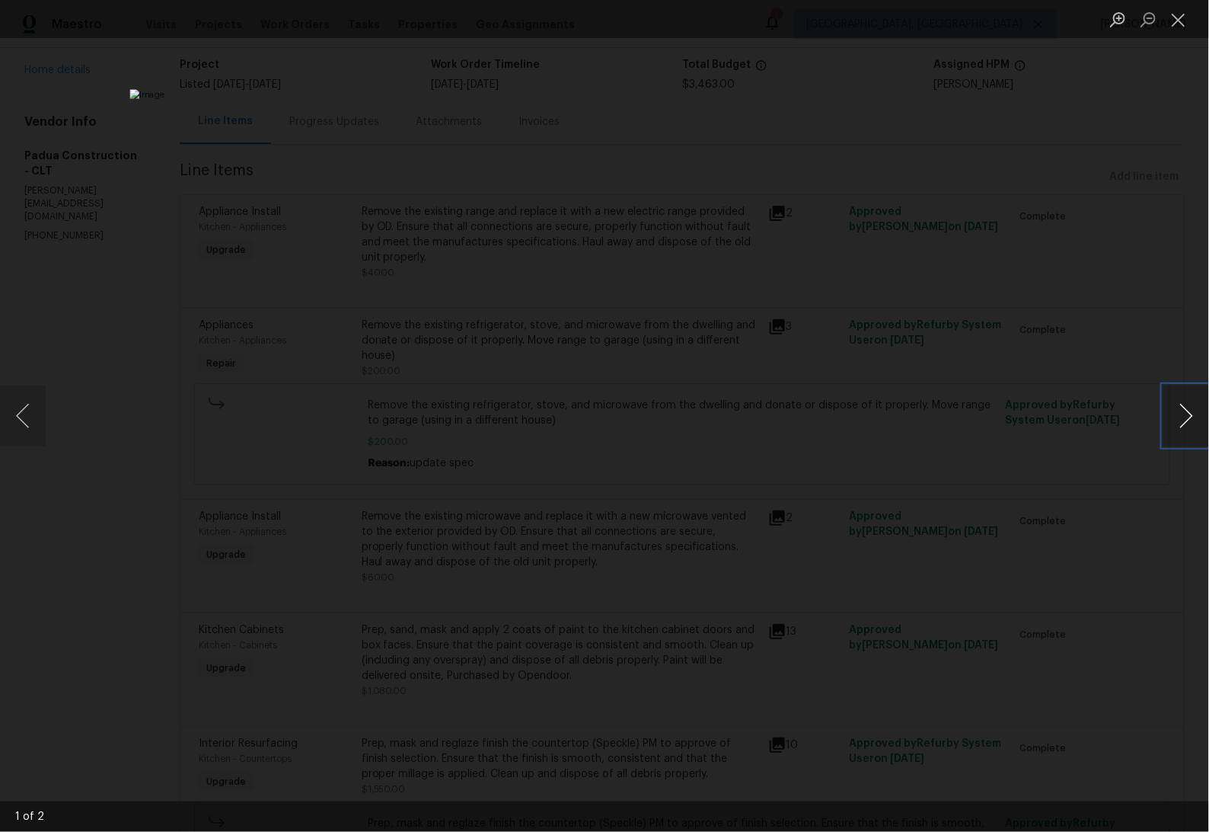
click at [1182, 437] on button "Next image" at bounding box center [1187, 415] width 46 height 61
click at [1181, 435] on button "Next image" at bounding box center [1187, 415] width 46 height 61
click at [30, 421] on button "Previous image" at bounding box center [23, 415] width 46 height 61
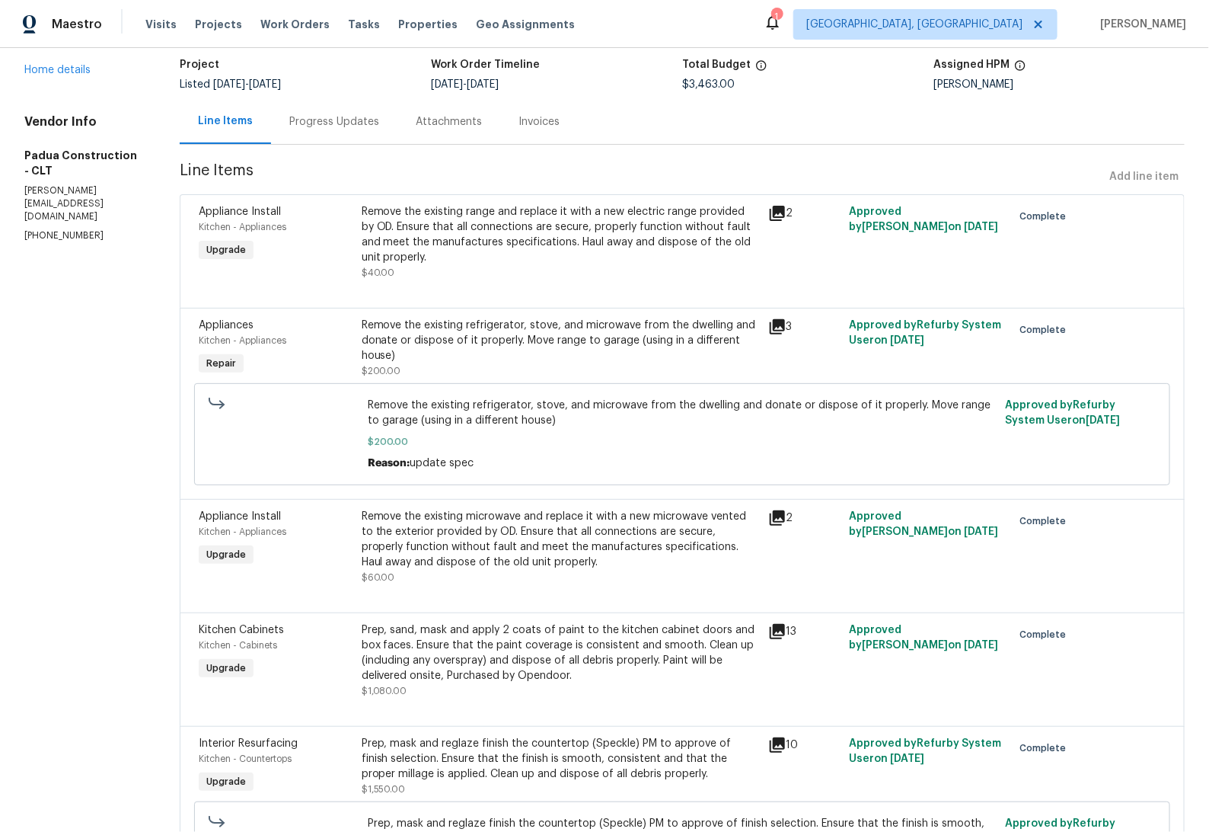
click at [768, 212] on icon at bounding box center [777, 213] width 18 height 18
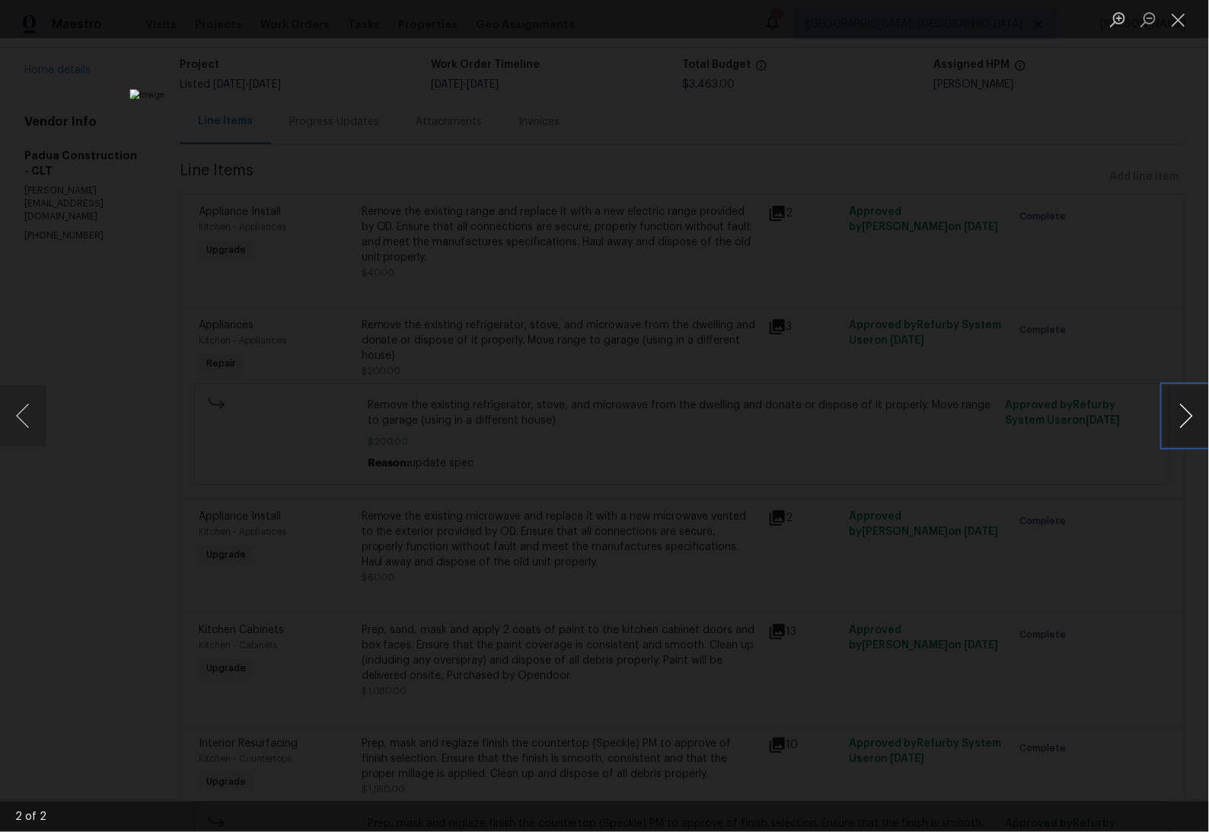
click at [1190, 404] on button "Next image" at bounding box center [1187, 415] width 46 height 61
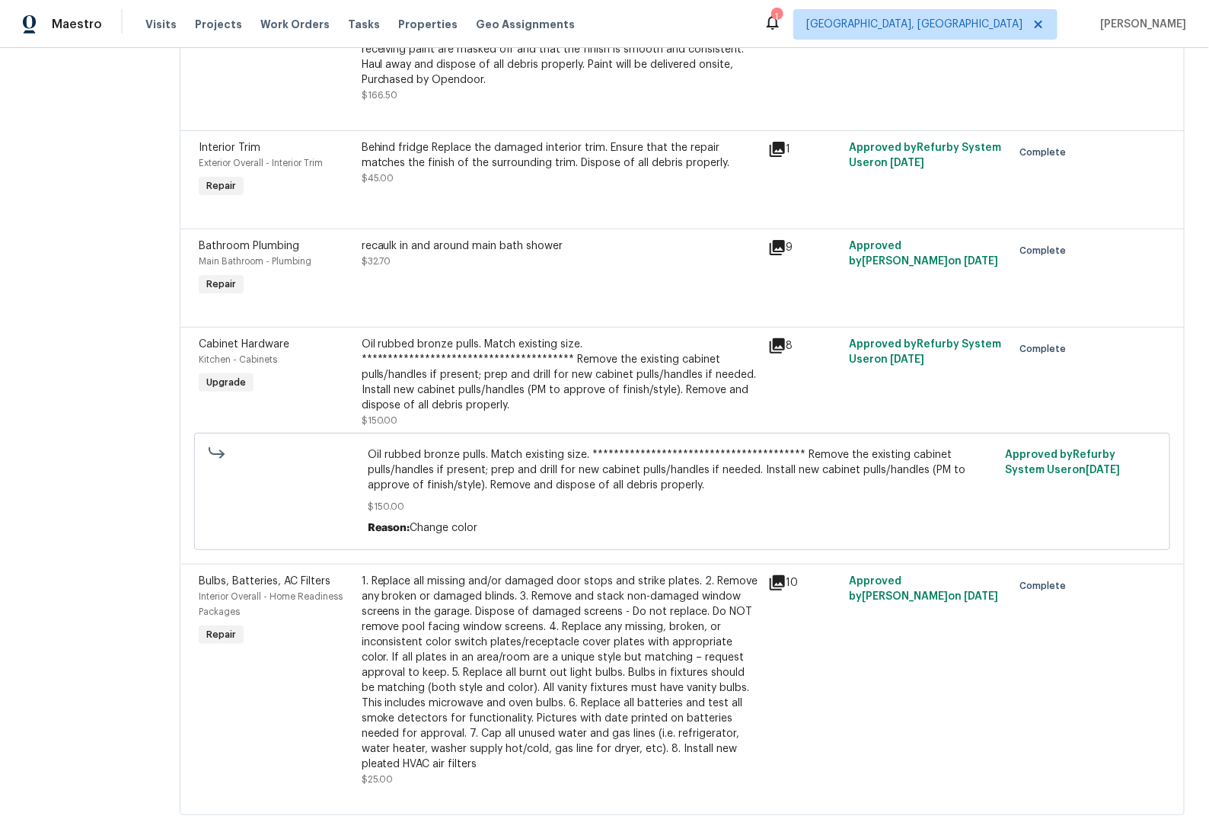
scroll to position [0, 0]
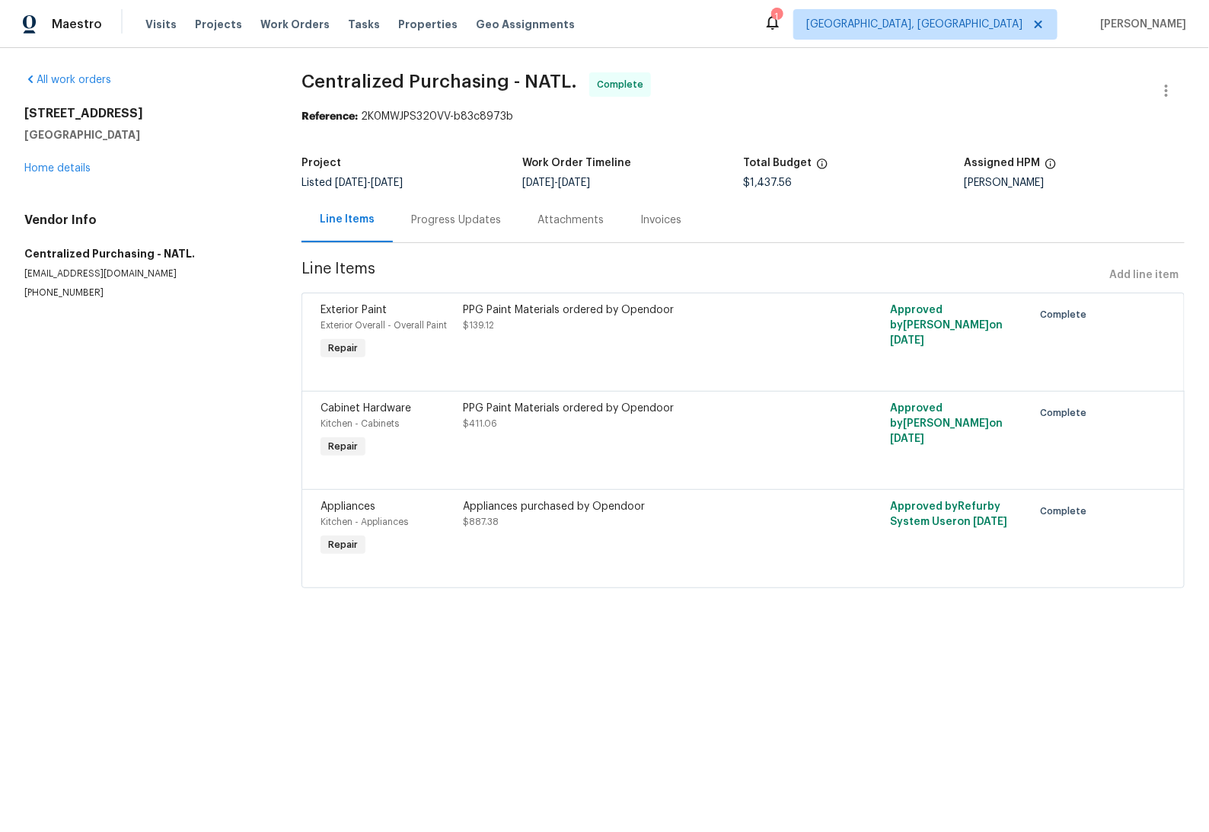
click at [985, 527] on div "Approved by Refurby System User on [DATE]" at bounding box center [957, 529] width 142 height 70
drag, startPoint x: 779, startPoint y: 513, endPoint x: 727, endPoint y: 521, distance: 52.3
click at [727, 521] on div "Appliances purchased by Opendoor $887.38" at bounding box center [636, 514] width 347 height 30
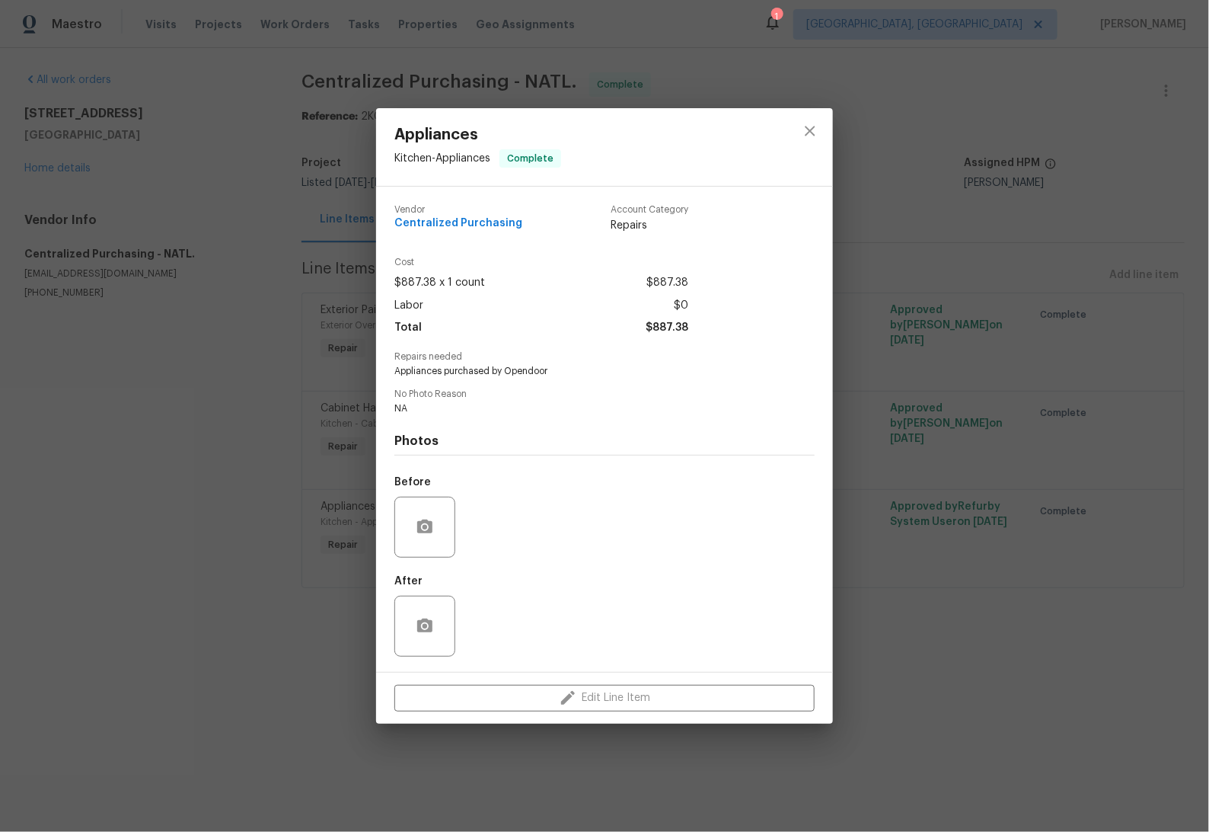
click at [254, 562] on div "Appliances Kitchen - Appliances Complete Vendor Centralized Purchasing Account …" at bounding box center [604, 416] width 1209 height 832
